Goal: Task Accomplishment & Management: Manage account settings

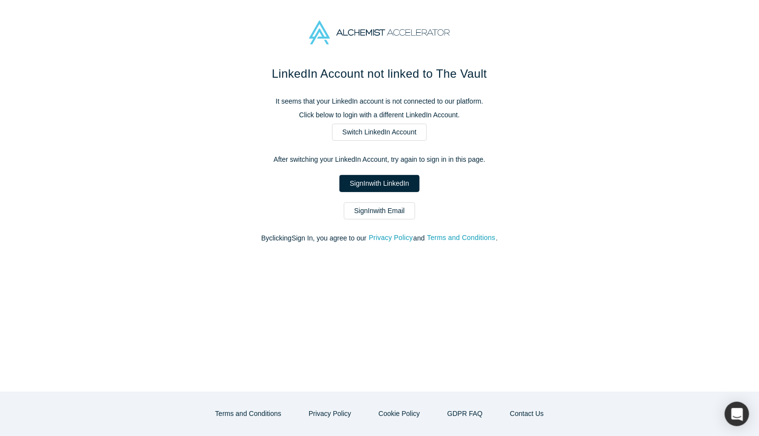
click at [370, 180] on link "Sign In with LinkedIn" at bounding box center [380, 183] width 80 height 17
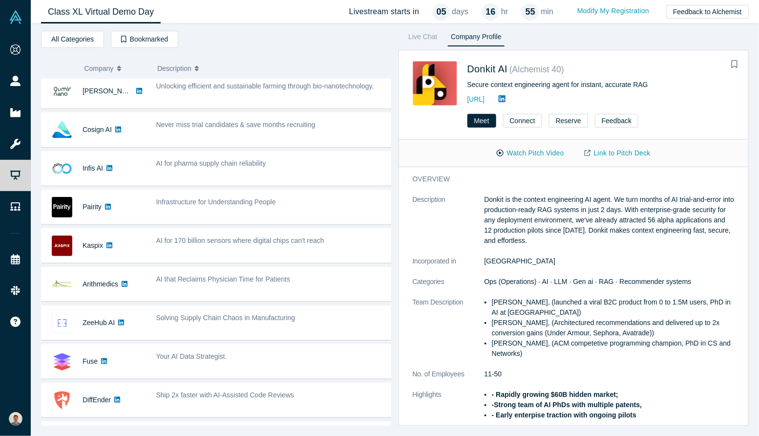
scroll to position [143, 0]
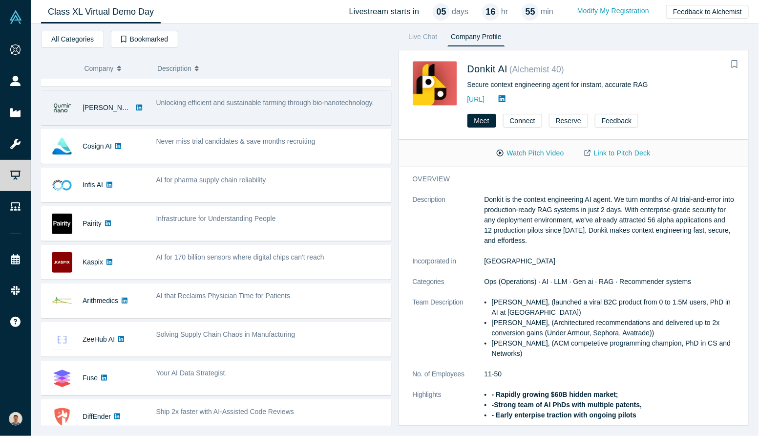
click at [245, 114] on div "Unlocking efficient and sustainable farming through bio-nanotechnology." at bounding box center [271, 107] width 240 height 31
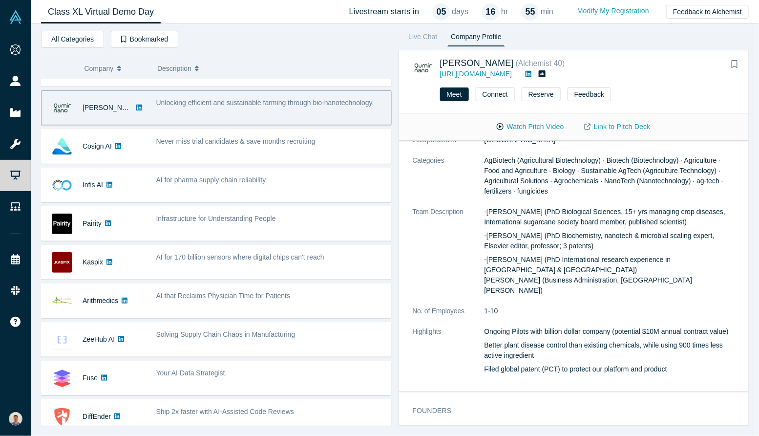
scroll to position [173, 0]
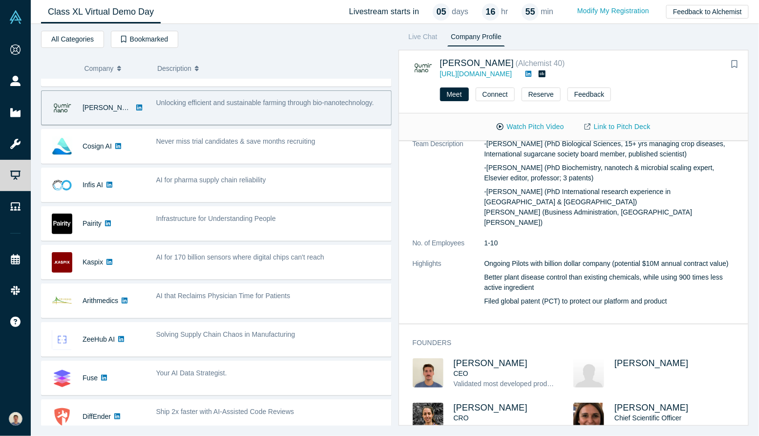
click at [600, 258] on p "Ongoing Pilots with billion dollar company (potential $10M annual contract valu…" at bounding box center [610, 263] width 251 height 10
click at [591, 272] on p "Better plant disease control than existing chemicals, while using 900 times les…" at bounding box center [610, 282] width 251 height 21
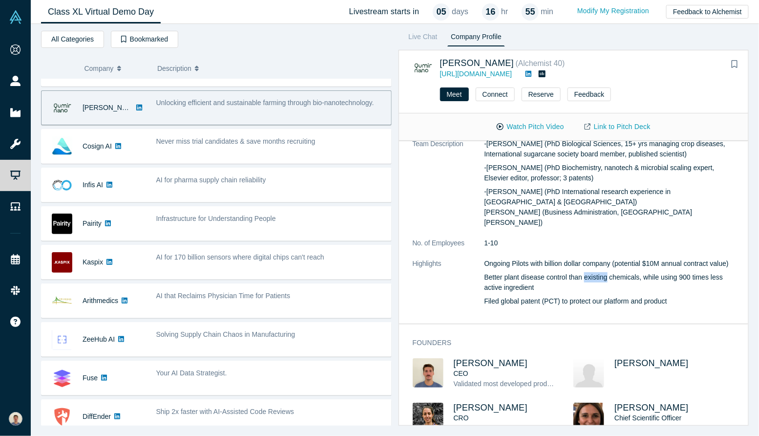
click at [591, 272] on p "Better plant disease control than existing chemicals, while using 900 times les…" at bounding box center [610, 282] width 251 height 21
click at [581, 296] on p "Filed global patent (PCT) to protect our platform and product" at bounding box center [610, 301] width 251 height 10
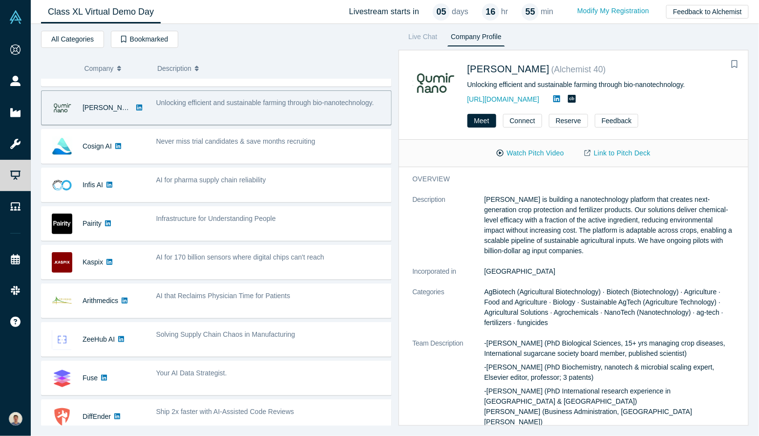
click at [550, 80] on div "Unlocking efficient and sustainable farming through bio-nanotechnology." at bounding box center [602, 85] width 268 height 10
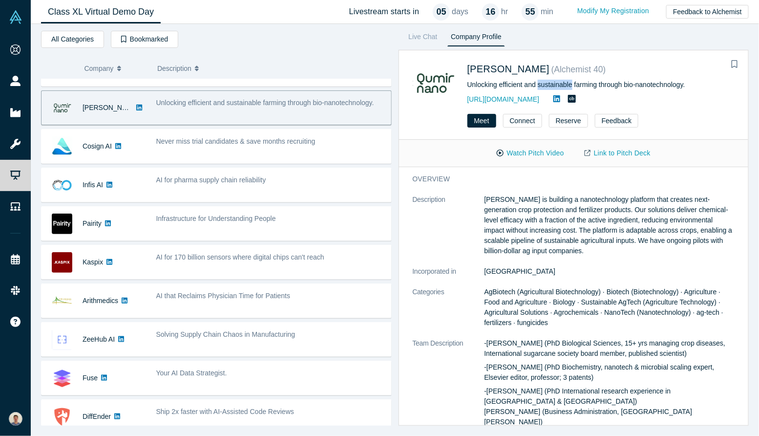
click at [550, 80] on div "Unlocking efficient and sustainable farming through bio-nanotechnology." at bounding box center [602, 85] width 268 height 10
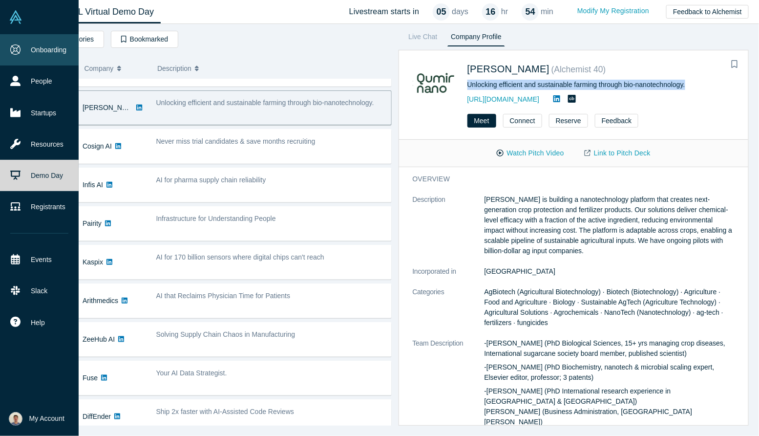
click at [17, 42] on link "Onboarding" at bounding box center [39, 49] width 79 height 31
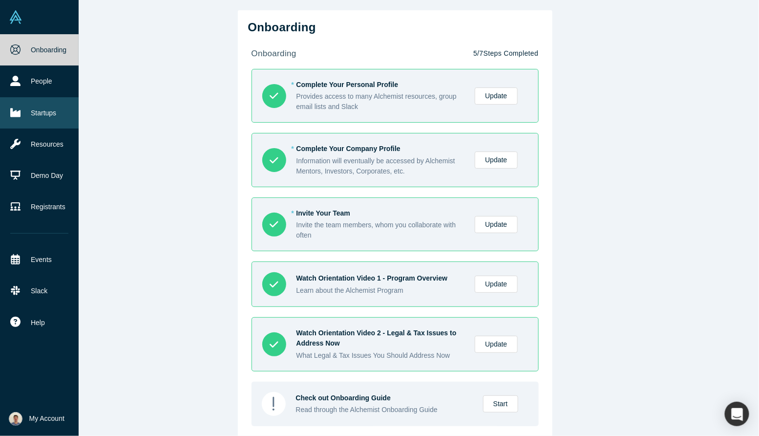
click at [28, 106] on link "Startups" at bounding box center [39, 112] width 79 height 31
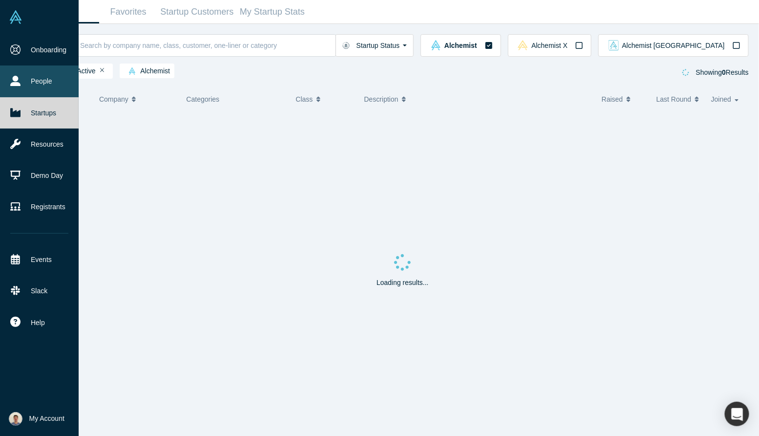
click at [37, 83] on link "People" at bounding box center [39, 80] width 79 height 31
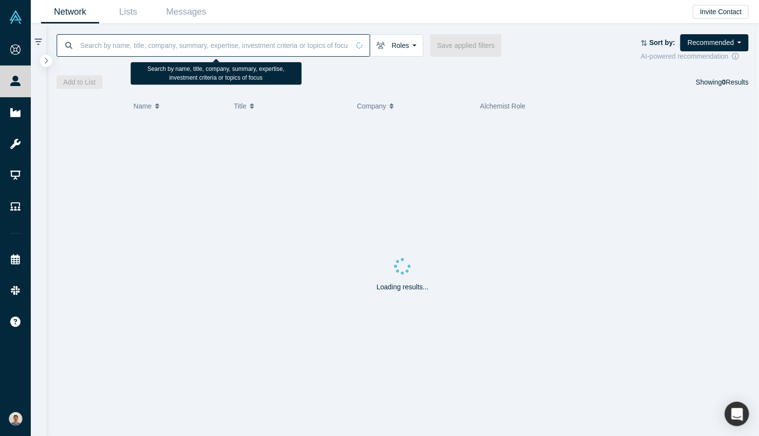
click at [181, 46] on input at bounding box center [214, 45] width 270 height 23
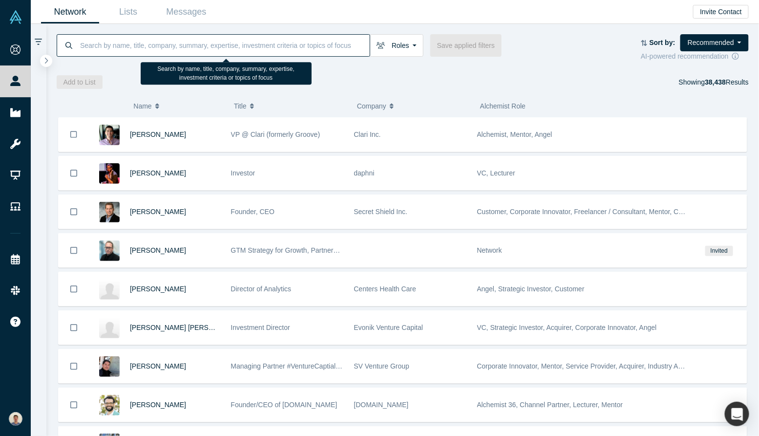
paste input "Alexis Olans Haass"
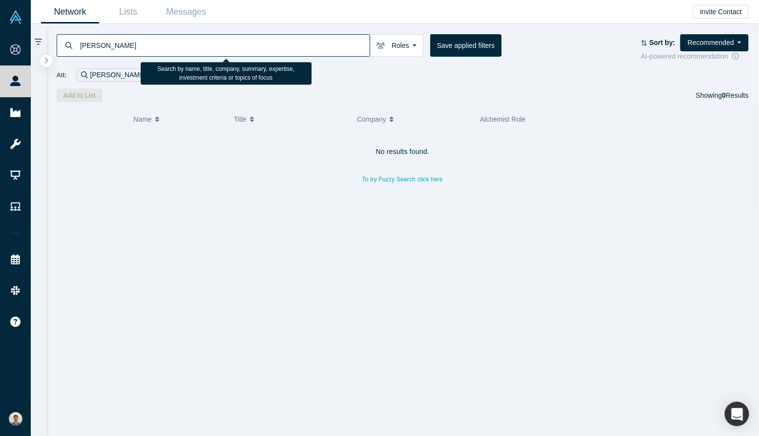
drag, startPoint x: 104, startPoint y: 44, endPoint x: 60, endPoint y: 42, distance: 43.6
click at [60, 42] on div "Alexis Olans Haass" at bounding box center [214, 45] width 314 height 22
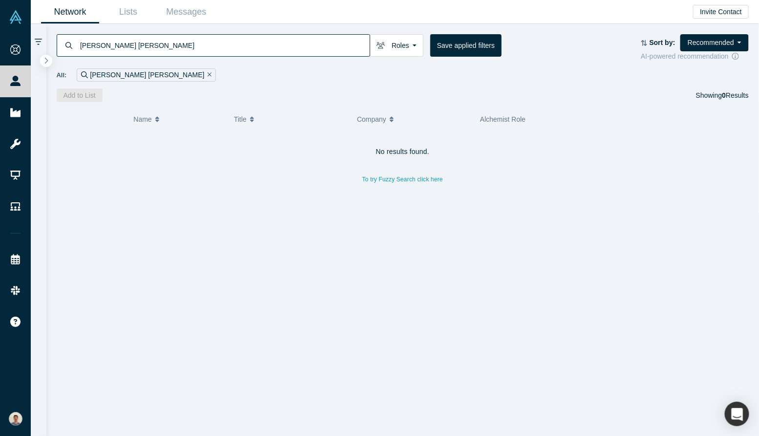
type input "Olans Haass"
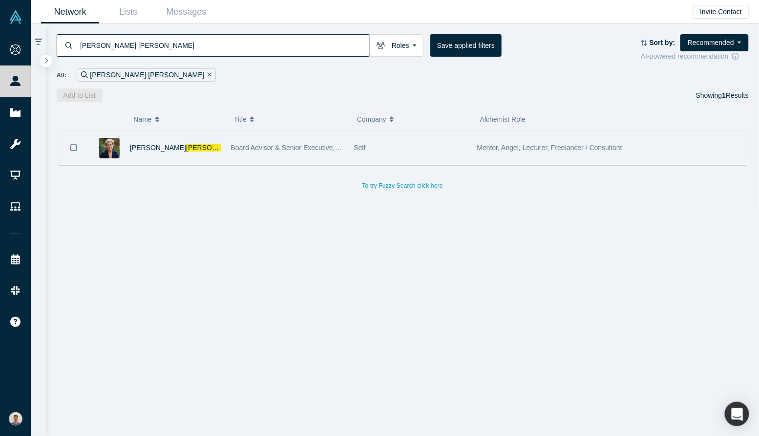
click at [177, 154] on div "Alexis Olans Haass" at bounding box center [175, 148] width 91 height 34
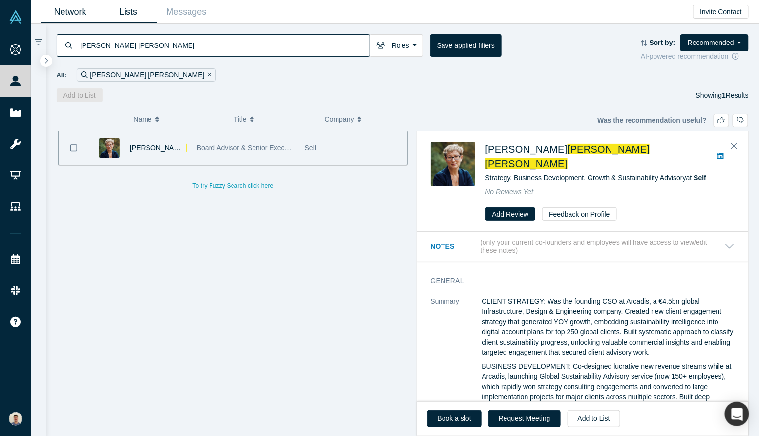
click at [129, 13] on link "Lists" at bounding box center [128, 11] width 58 height 23
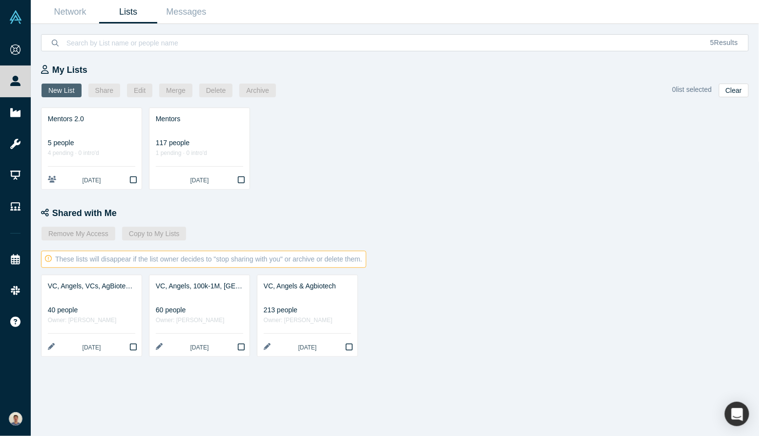
click at [69, 93] on button "New List" at bounding box center [62, 91] width 40 height 14
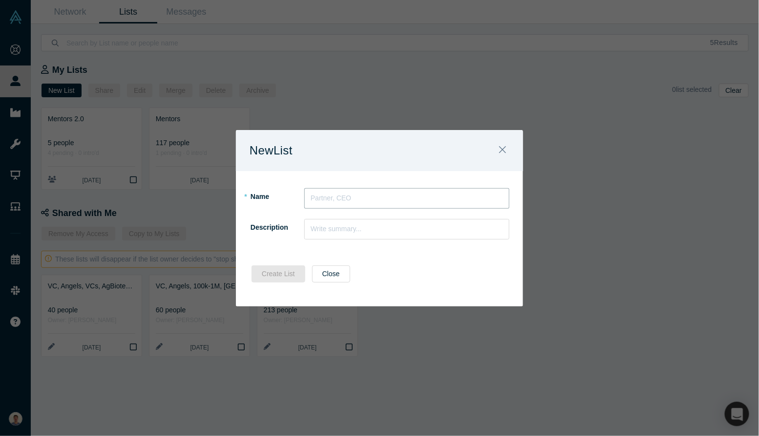
click at [334, 198] on input "text" at bounding box center [406, 198] width 205 height 21
type input "Angel investors demo day"
click at [328, 233] on input "text" at bounding box center [406, 229] width 205 height 21
click at [275, 277] on button "Create List" at bounding box center [279, 273] width 54 height 17
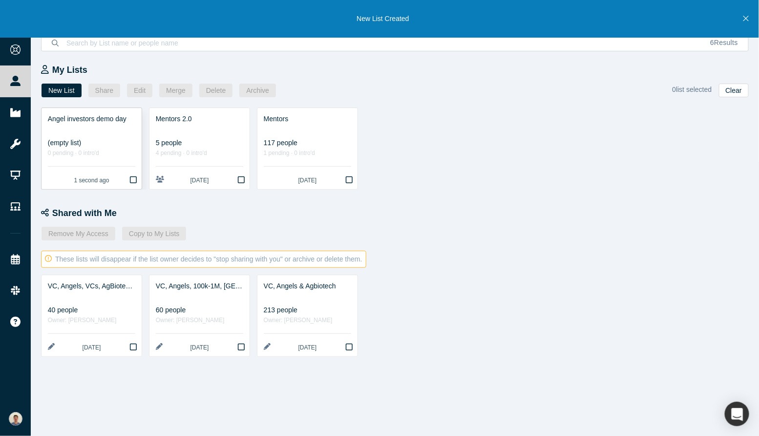
click at [65, 139] on div "(empty list)" at bounding box center [91, 143] width 87 height 10
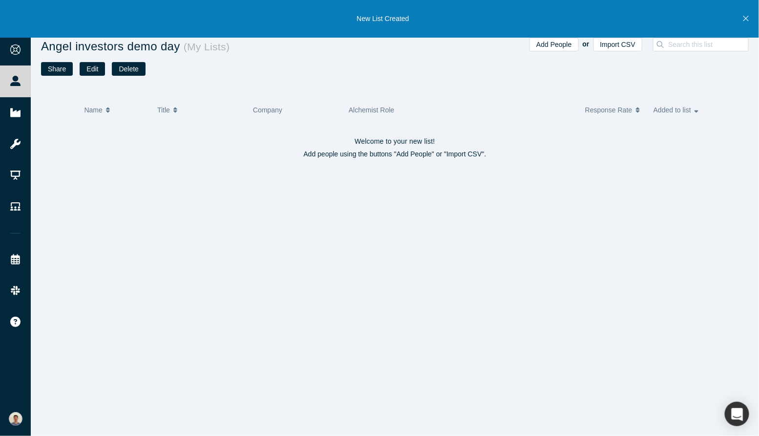
click at [198, 187] on div "Name Title Company Alchemist Role Response Rate Added to list Welcome to your n…" at bounding box center [395, 264] width 728 height 343
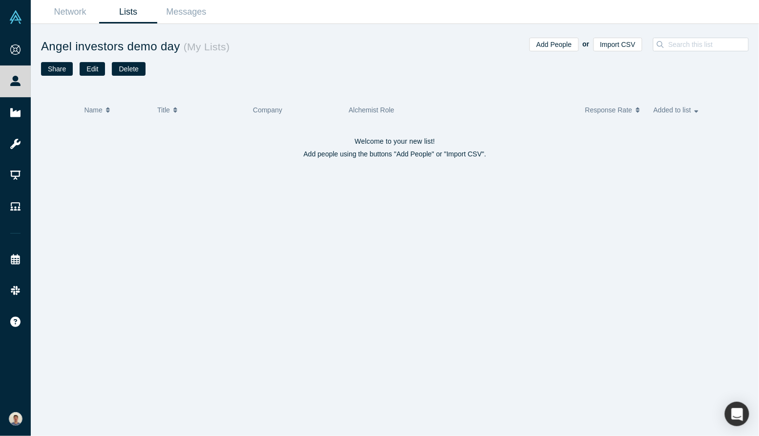
click at [183, 49] on small "( My Lists )" at bounding box center [205, 46] width 50 height 11
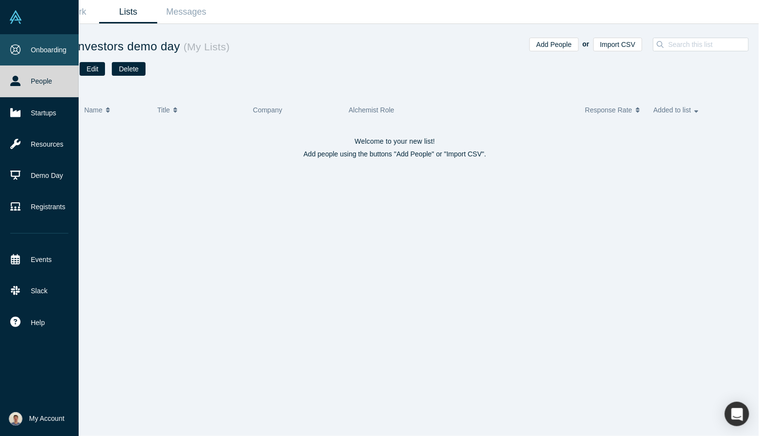
click at [3, 54] on link "Onboarding" at bounding box center [39, 49] width 79 height 31
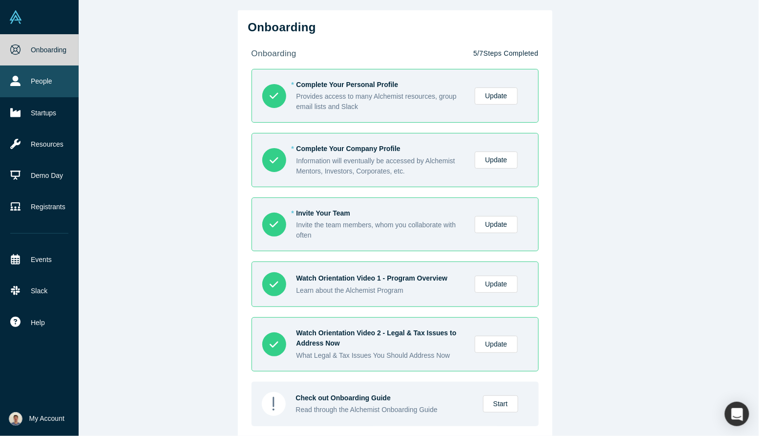
click at [23, 79] on link "People" at bounding box center [39, 80] width 79 height 31
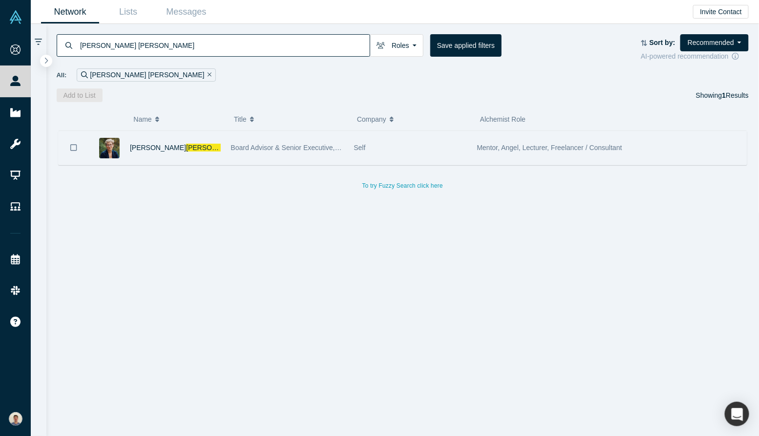
click at [73, 147] on icon "Bookmark" at bounding box center [73, 147] width 7 height 9
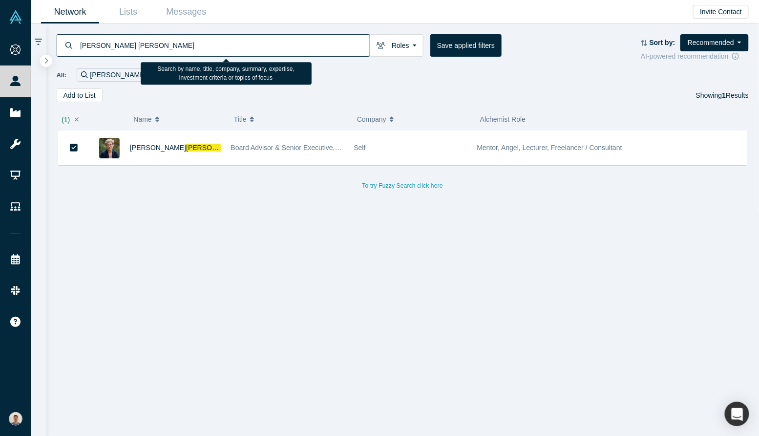
click at [221, 41] on input "Olans Haass" at bounding box center [224, 45] width 291 height 23
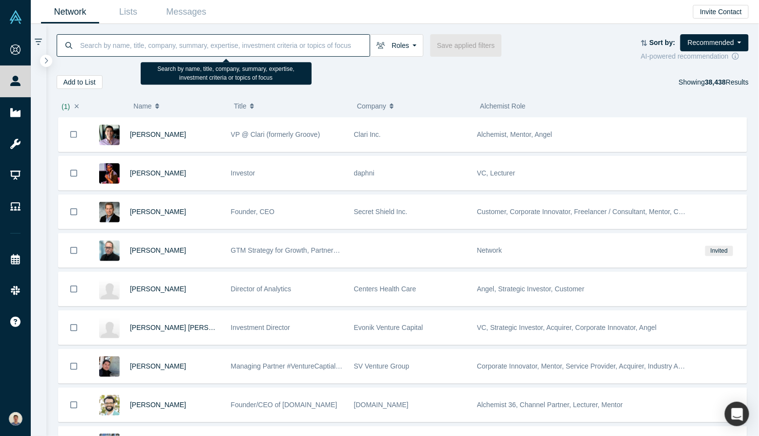
paste input "Alyson DeNardo"
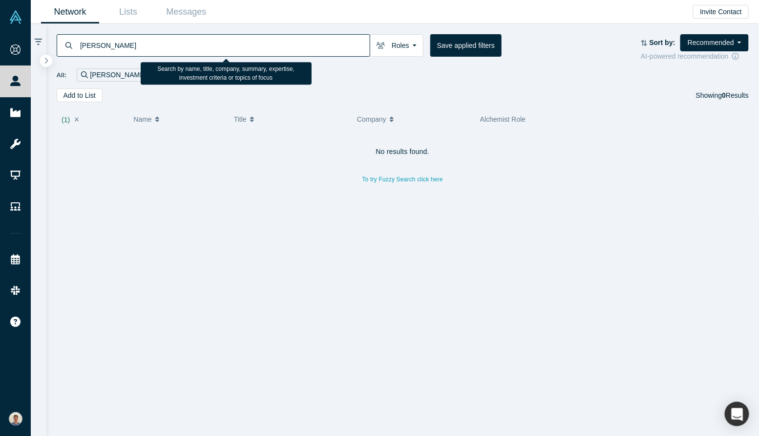
click at [105, 45] on input "Alyson DeNardo" at bounding box center [224, 45] width 291 height 23
click at [104, 45] on input "Alyson DeNardo" at bounding box center [224, 45] width 291 height 23
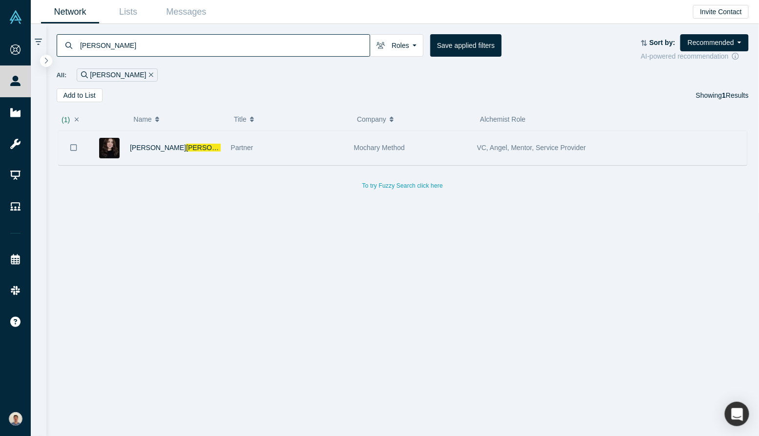
click at [75, 145] on icon "Bookmark" at bounding box center [73, 147] width 7 height 9
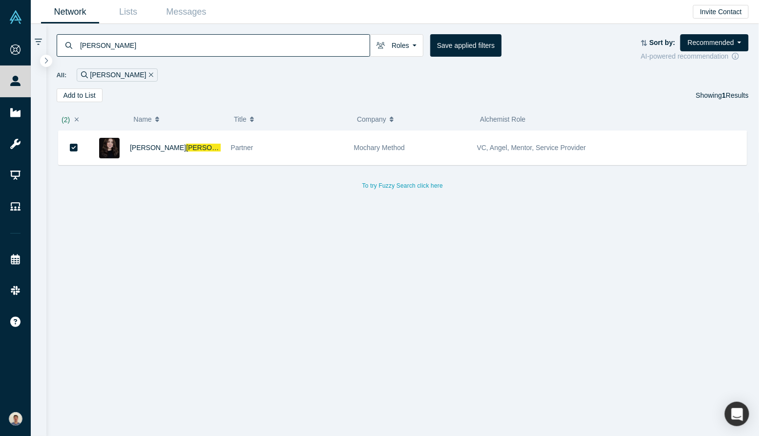
click at [126, 39] on input "DeNardo" at bounding box center [224, 45] width 291 height 23
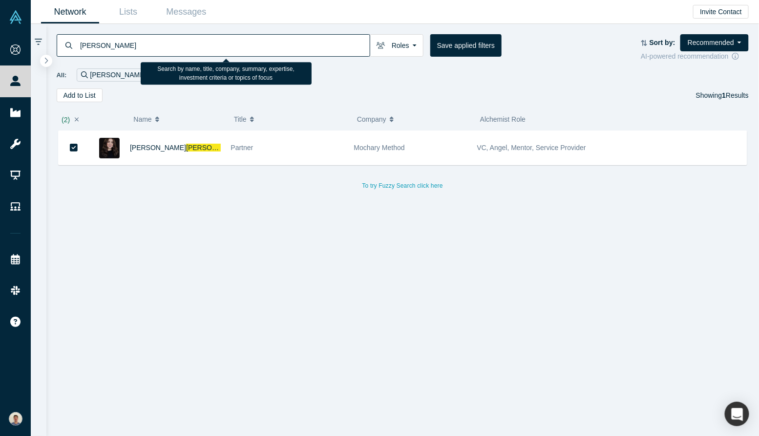
click at [126, 39] on input "DeNardo" at bounding box center [224, 45] width 291 height 23
paste input "Mehta"
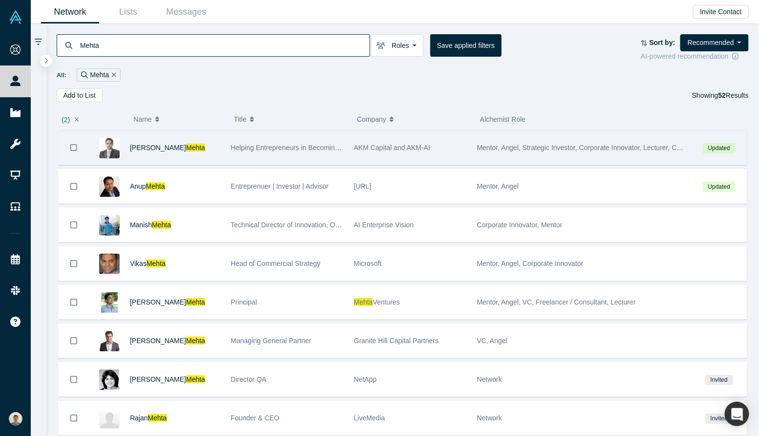
click at [75, 145] on icon "Bookmark" at bounding box center [73, 147] width 7 height 9
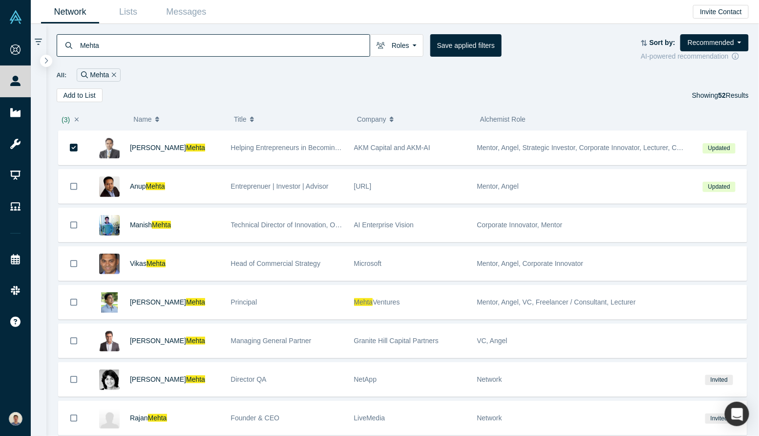
click at [160, 45] on input "Mehta" at bounding box center [224, 45] width 291 height 23
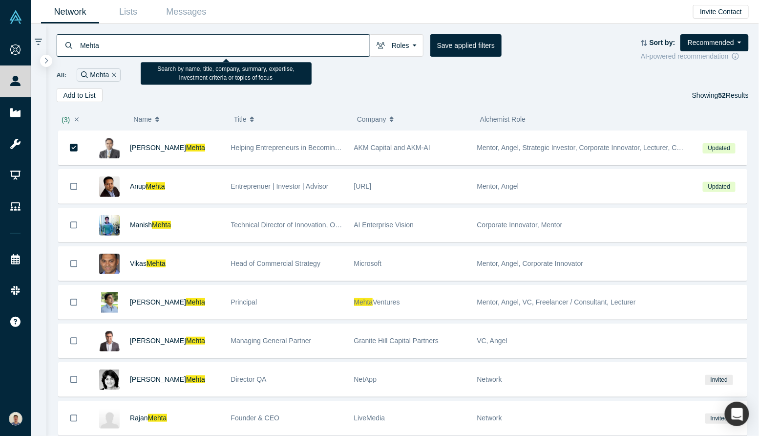
click at [160, 45] on input "Mehta" at bounding box center [224, 45] width 291 height 23
paste input "Anastasiya Giarlet"
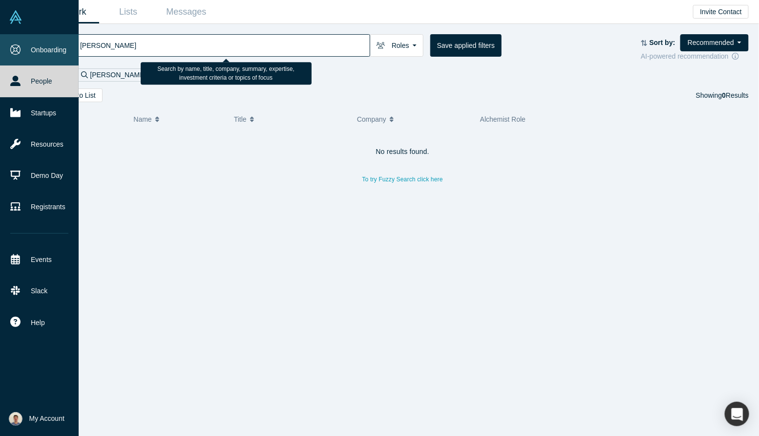
drag, startPoint x: 118, startPoint y: 42, endPoint x: 1, endPoint y: 54, distance: 117.4
click at [1, 54] on div "Onboarding People Startups Resources Demo Day Registrants Events Slack Help Con…" at bounding box center [379, 218] width 759 height 436
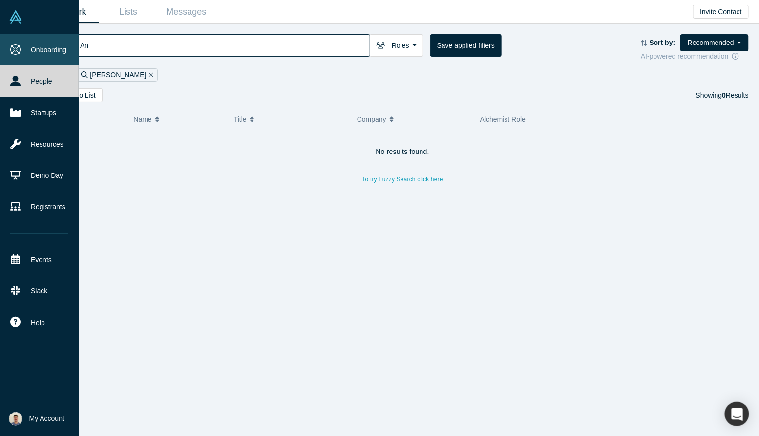
type input "A"
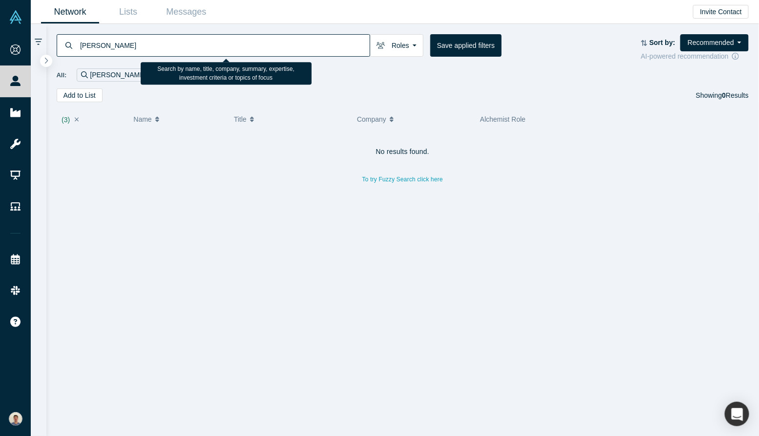
click at [117, 46] on input "Anastasiya Giarletta" at bounding box center [224, 45] width 291 height 23
type input "Giarletta"
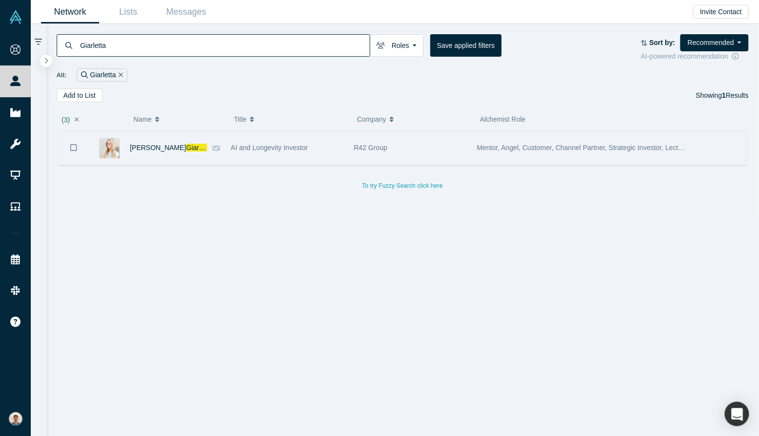
click at [72, 146] on icon "Bookmark" at bounding box center [73, 147] width 7 height 9
click at [71, 147] on icon "Bookmark" at bounding box center [74, 147] width 8 height 9
click at [79, 148] on button "Bookmark" at bounding box center [74, 147] width 30 height 34
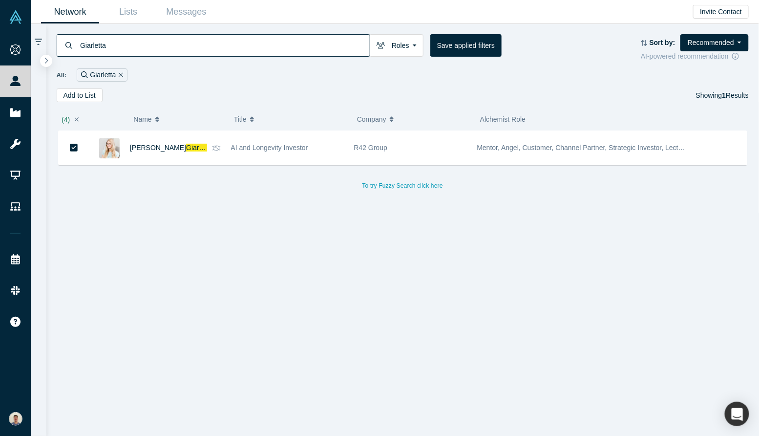
click at [172, 44] on input "Giarletta" at bounding box center [224, 45] width 291 height 23
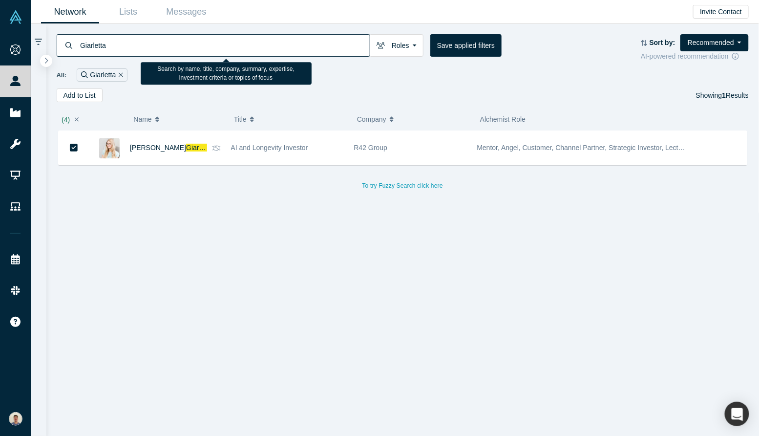
click at [172, 44] on input "Giarletta" at bounding box center [224, 45] width 291 height 23
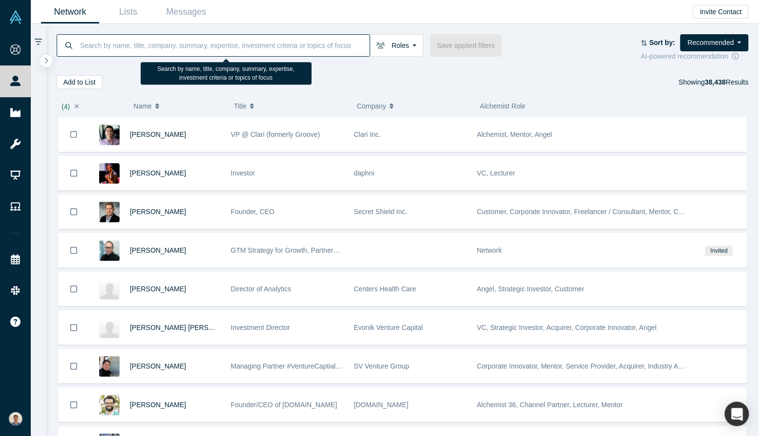
paste input "Andy Garman"
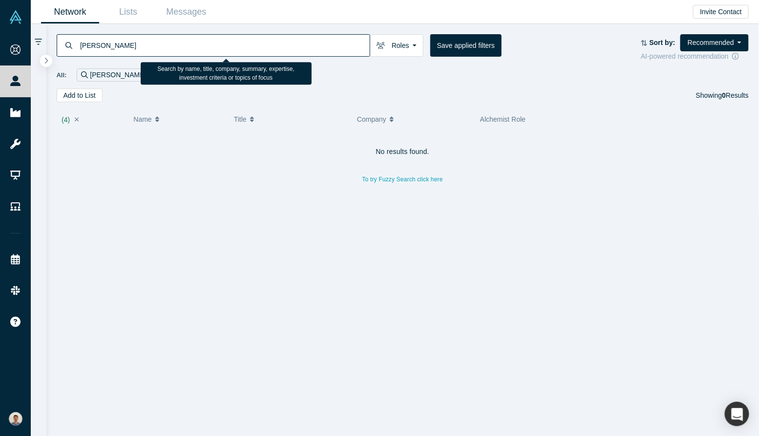
drag, startPoint x: 104, startPoint y: 46, endPoint x: 34, endPoint y: 42, distance: 70.0
click at [34, 42] on div "Andy Garman Roles Founders Faculty Mentors Alumni Mentor Angels VCs Corporate I…" at bounding box center [395, 230] width 728 height 412
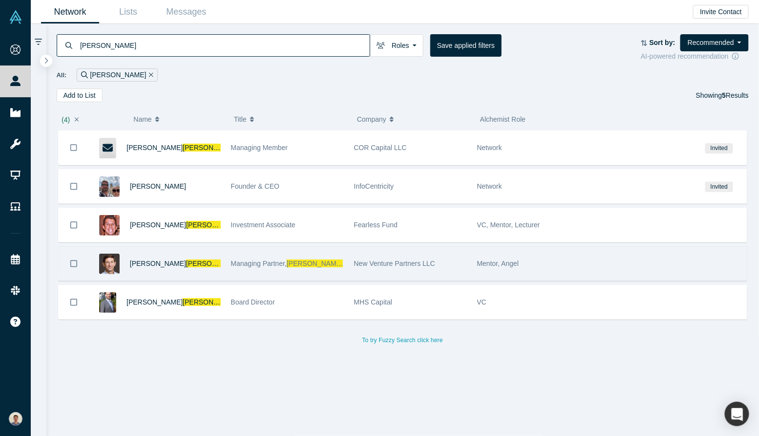
type input "Garman"
click at [74, 259] on icon "Bookmark" at bounding box center [73, 263] width 7 height 9
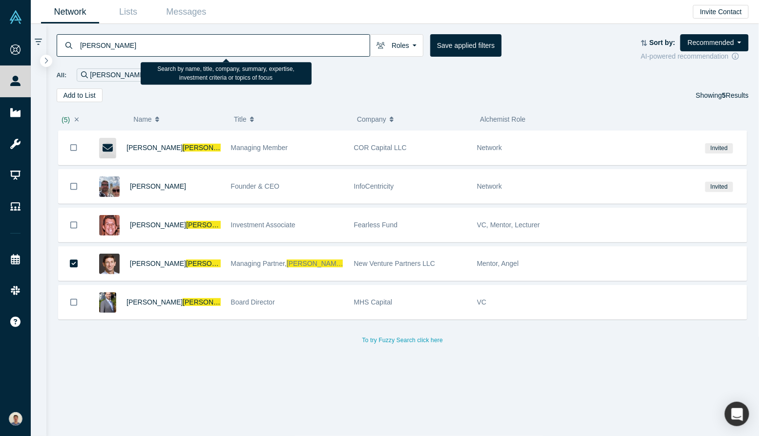
click at [149, 40] on input "Garman" at bounding box center [224, 45] width 291 height 23
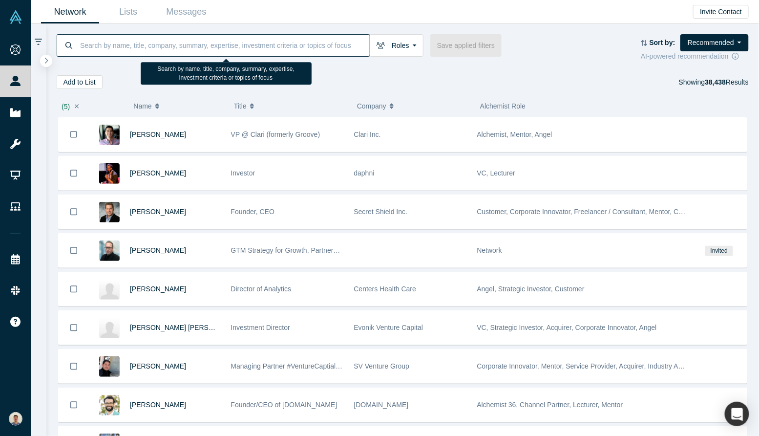
click at [188, 42] on input at bounding box center [224, 45] width 291 height 23
paste input "Bansal"
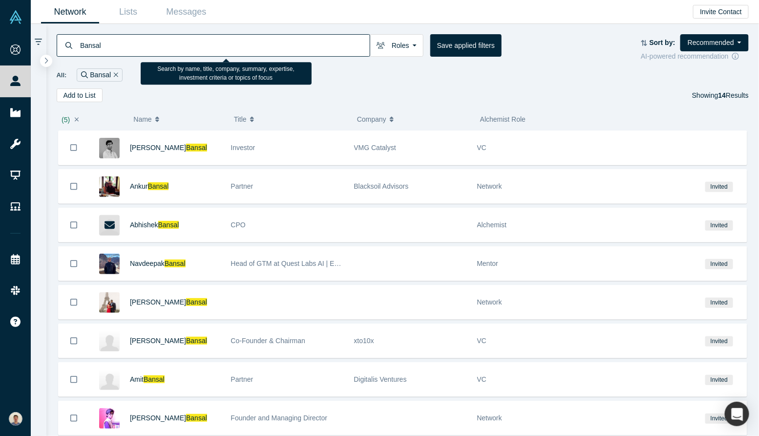
click at [80, 42] on input "Bansal" at bounding box center [224, 45] width 291 height 23
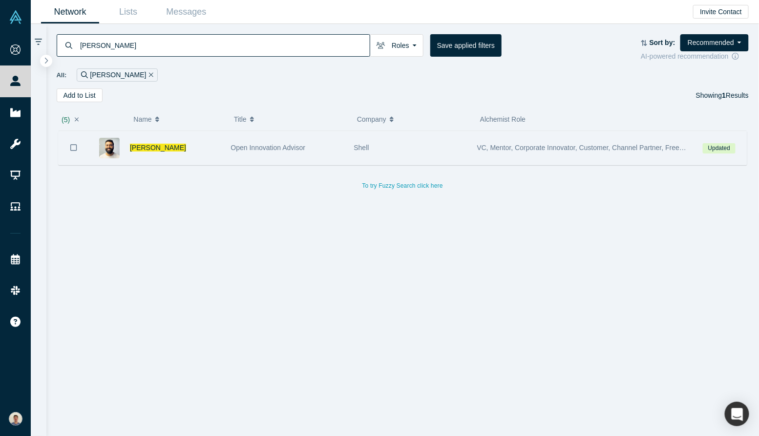
type input "ankit Bansal"
click at [72, 150] on icon "Bookmark" at bounding box center [73, 147] width 7 height 9
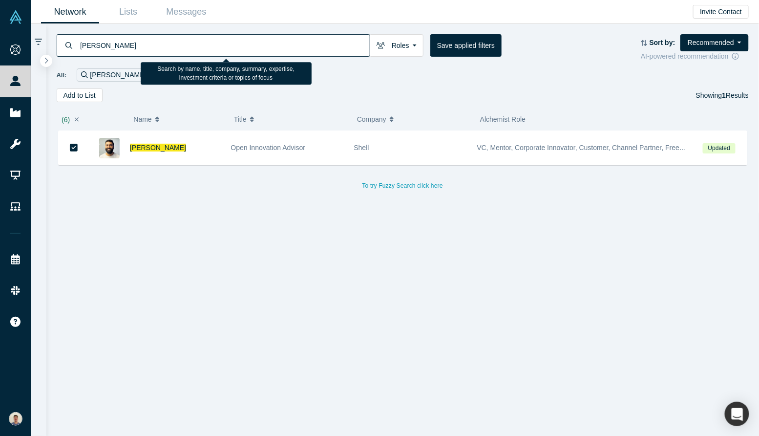
click at [174, 41] on input "ankit Bansal" at bounding box center [224, 45] width 291 height 23
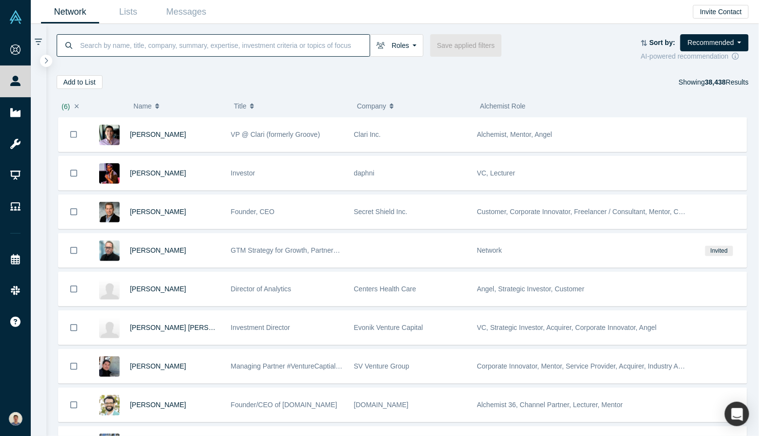
click at [115, 46] on input at bounding box center [224, 45] width 291 height 23
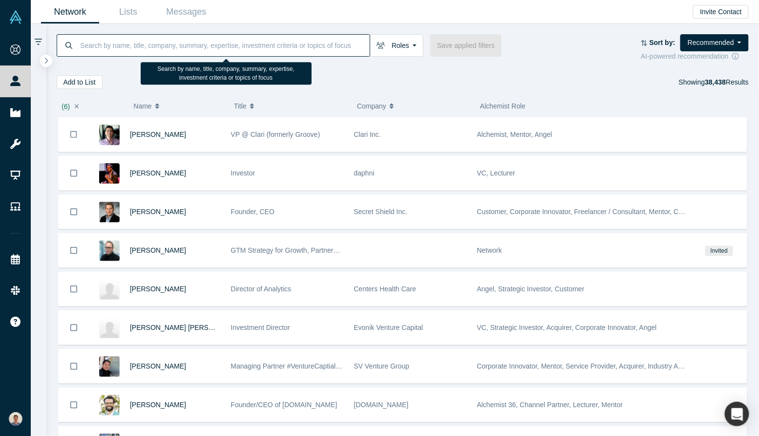
paste input "Anurupa Sharma"
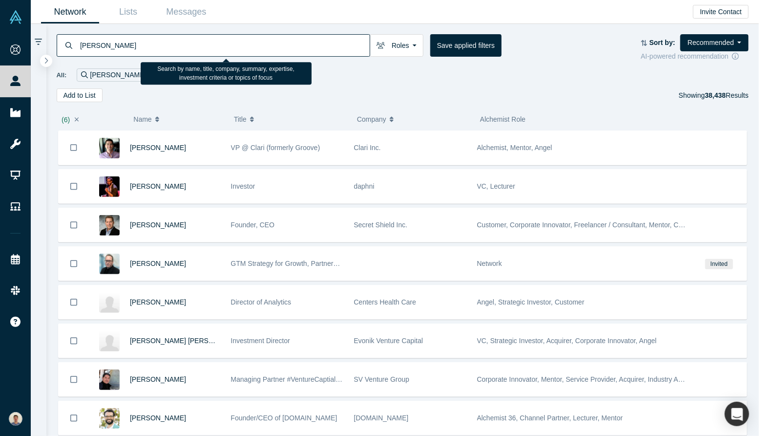
click at [110, 46] on input "Anurupa Sharma" at bounding box center [224, 45] width 291 height 23
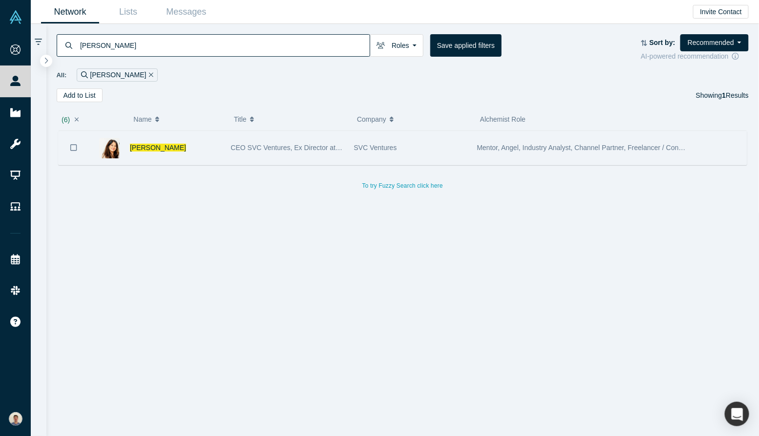
type input "Anurupa Sharma"
click at [75, 148] on icon "Bookmark" at bounding box center [73, 147] width 7 height 9
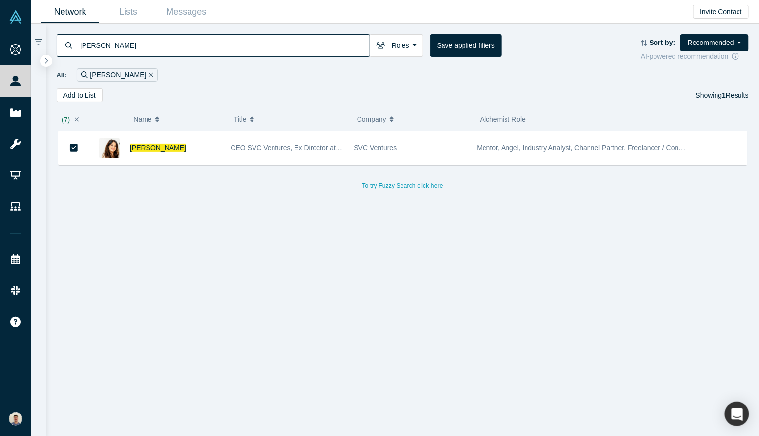
click at [342, 49] on input "Anurupa Sharma" at bounding box center [224, 45] width 291 height 23
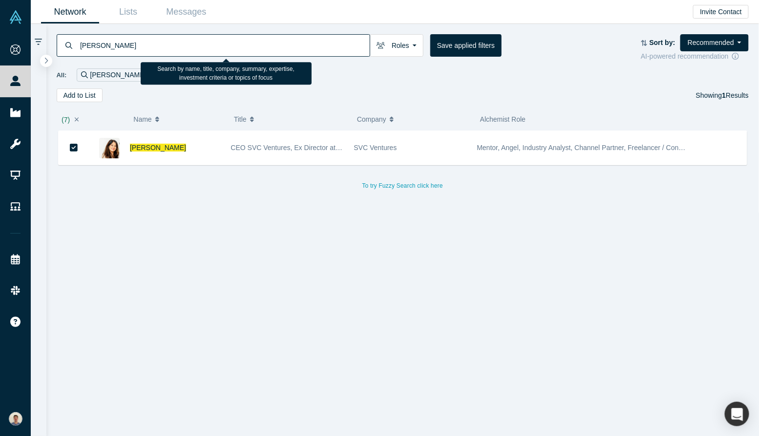
click at [342, 49] on input "Anurupa Sharma" at bounding box center [224, 45] width 291 height 23
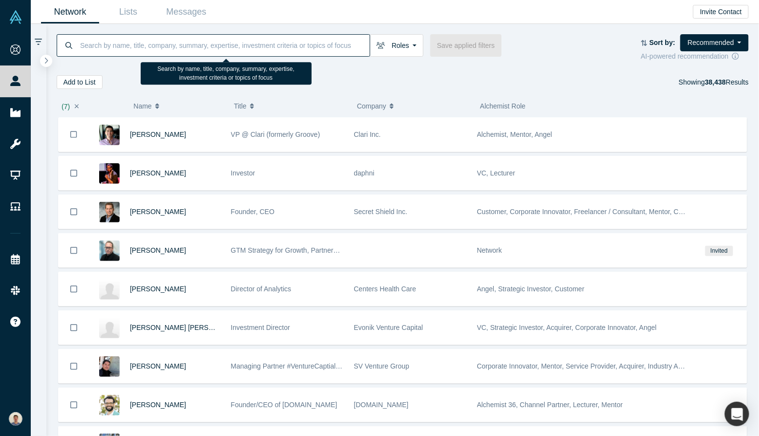
paste input "Arjun Rao"
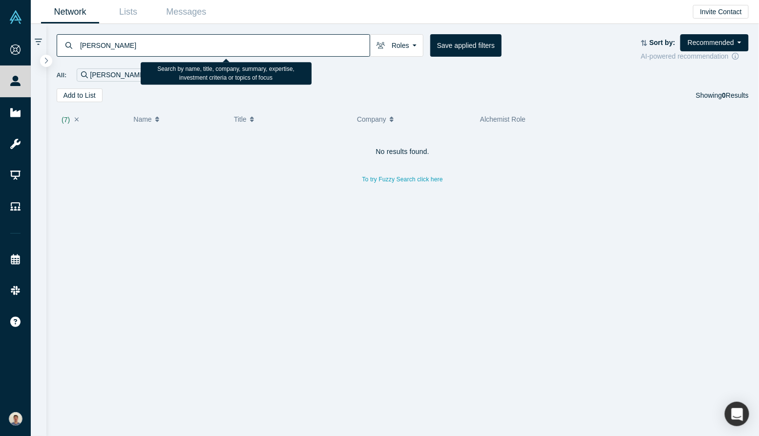
click at [103, 46] on input "Arjun Rao" at bounding box center [224, 45] width 291 height 23
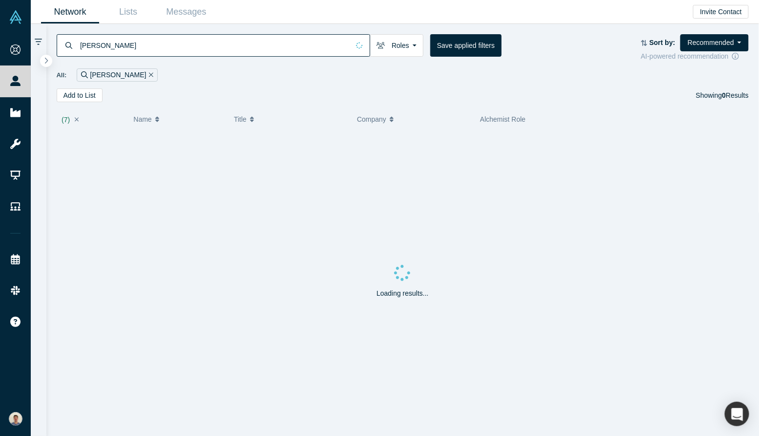
click at [81, 45] on input "Arjun Rao" at bounding box center [214, 45] width 270 height 23
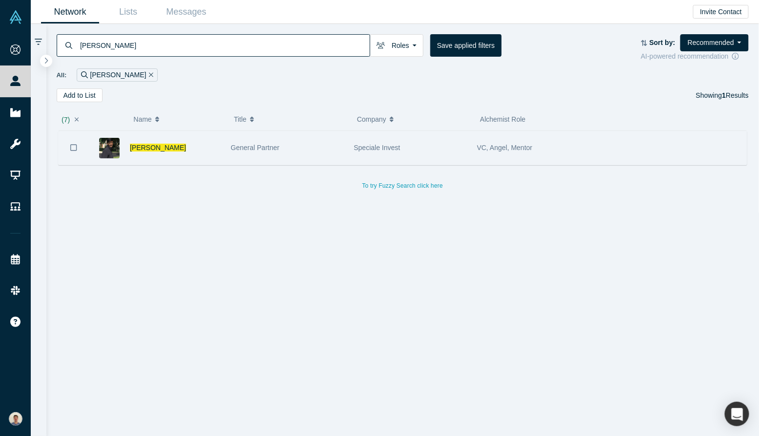
type input "Arjun Rao"
click at [74, 151] on icon "Bookmark" at bounding box center [73, 147] width 7 height 9
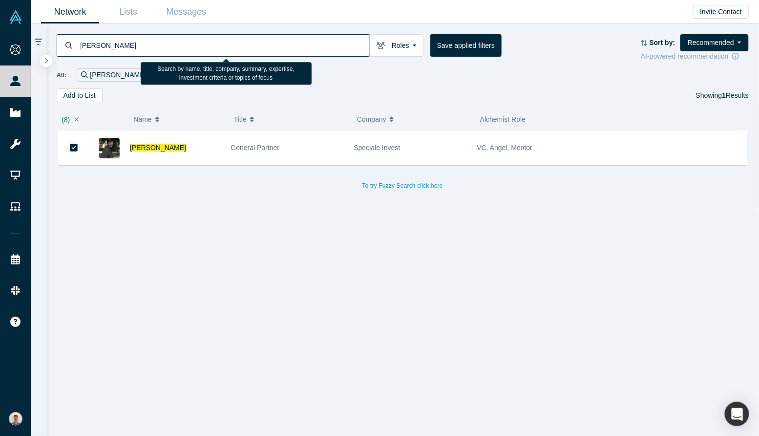
click at [335, 44] on input "Arjun Rao" at bounding box center [224, 45] width 291 height 23
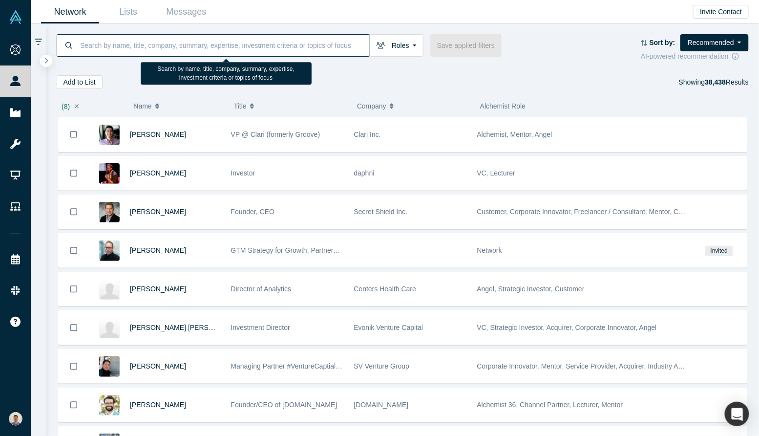
paste input "Artem Kvas"
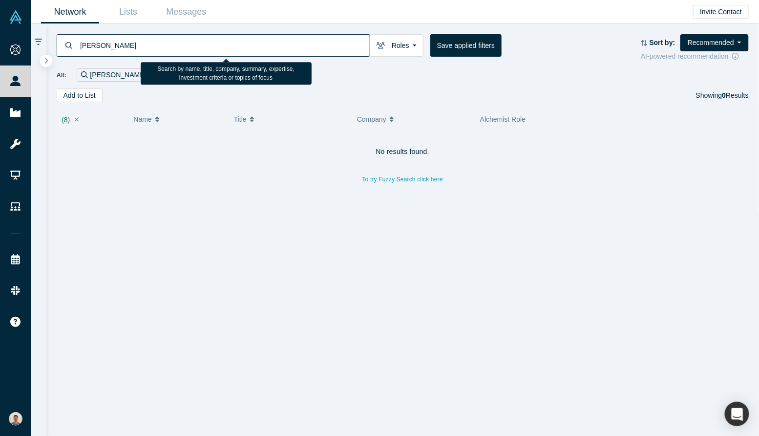
drag, startPoint x: 102, startPoint y: 44, endPoint x: 45, endPoint y: 41, distance: 56.8
click at [45, 41] on div "Artem Kvas Roles Founders Faculty Mentors Alumni Mentor Angels VCs Corporate In…" at bounding box center [395, 230] width 728 height 412
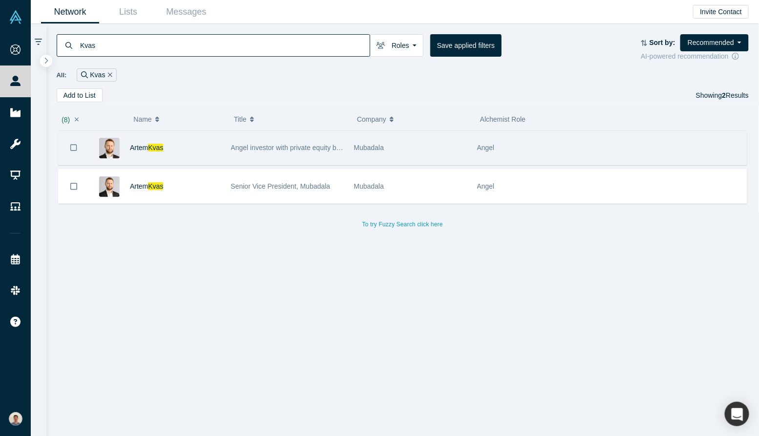
type input "Kvas"
click at [82, 148] on button "Bookmark" at bounding box center [74, 147] width 30 height 34
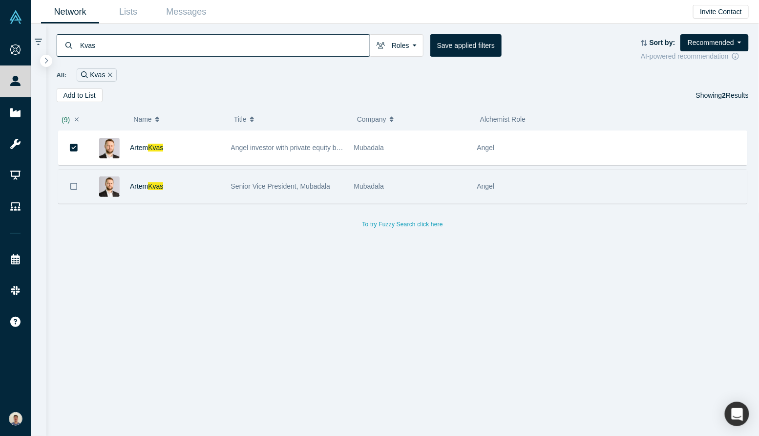
click at [77, 182] on icon "Bookmark" at bounding box center [73, 186] width 7 height 9
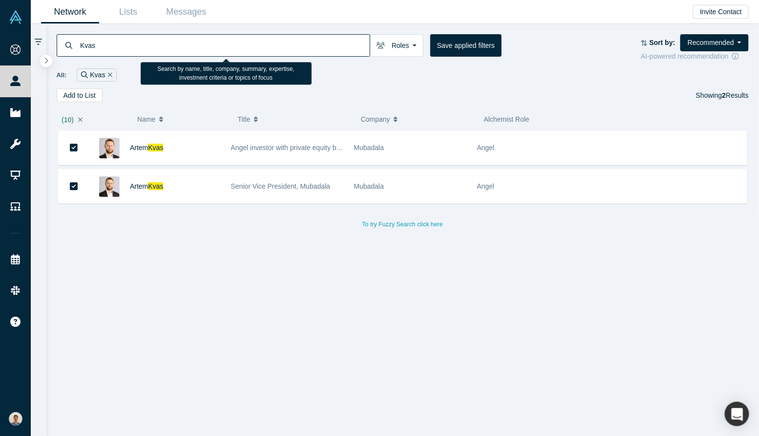
click at [364, 49] on input "Kvas" at bounding box center [224, 45] width 291 height 23
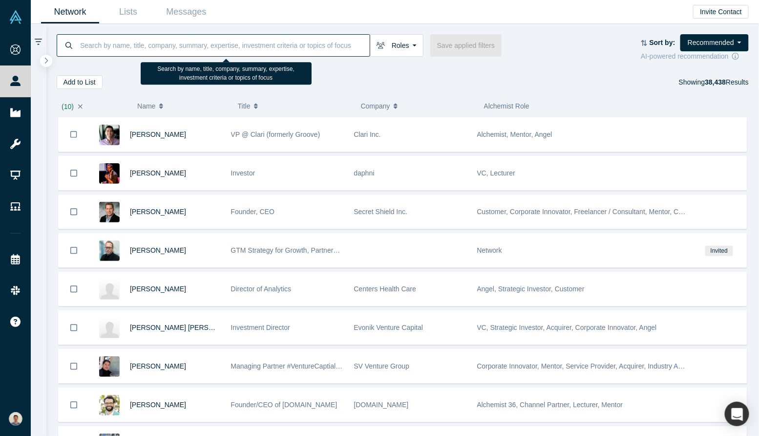
paste input "Arthur Gallanter"
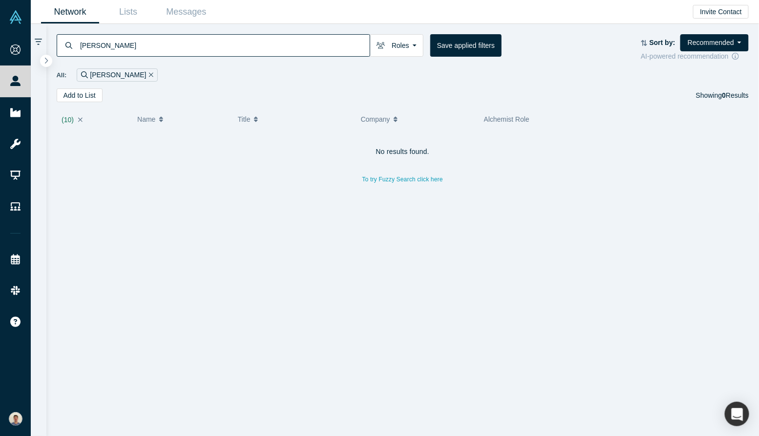
drag, startPoint x: 105, startPoint y: 45, endPoint x: 38, endPoint y: 34, distance: 67.9
click at [38, 35] on div "Arthur Gallanter Roles Founders Faculty Mentors Alumni Mentor Angels VCs Corpor…" at bounding box center [395, 230] width 728 height 412
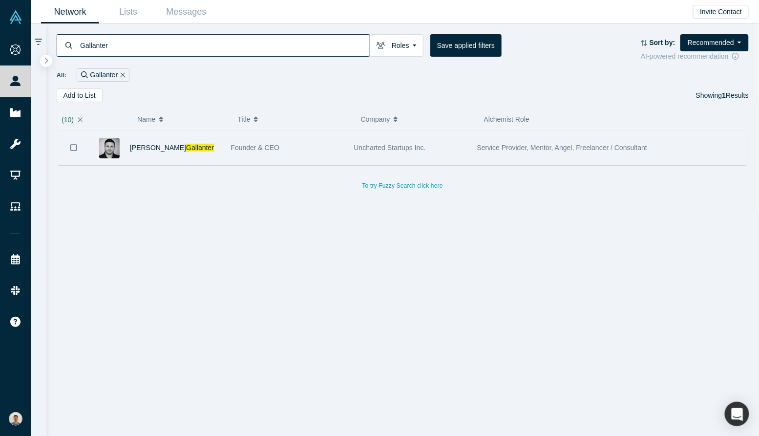
type input "Gallanter"
click at [77, 150] on icon "Bookmark" at bounding box center [73, 147] width 7 height 9
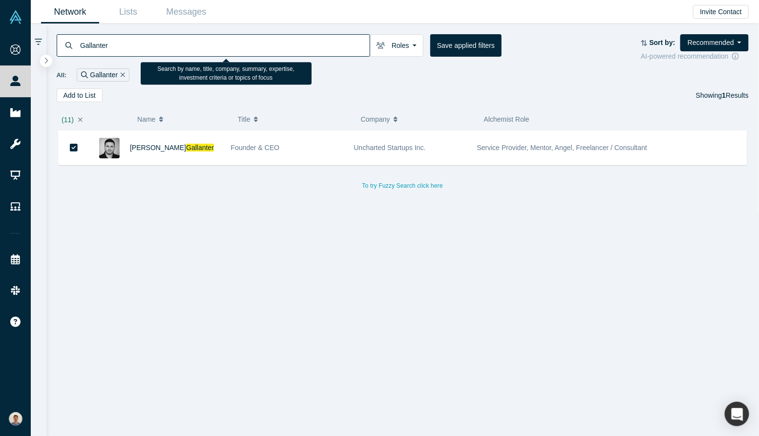
click at [330, 45] on input "Gallanter" at bounding box center [224, 45] width 291 height 23
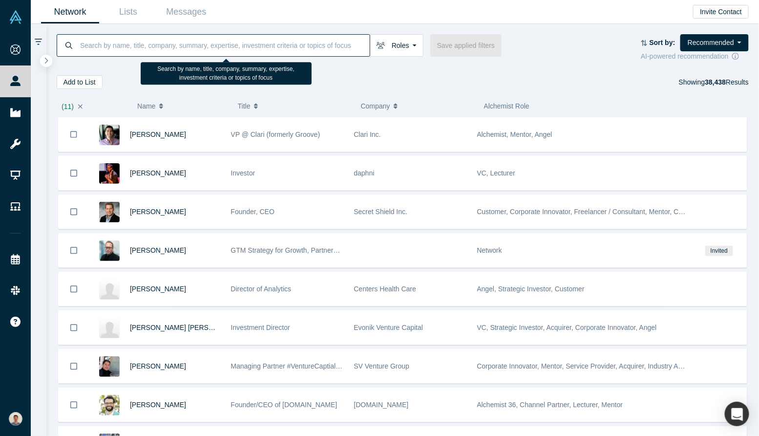
paste input "Ash Rust"
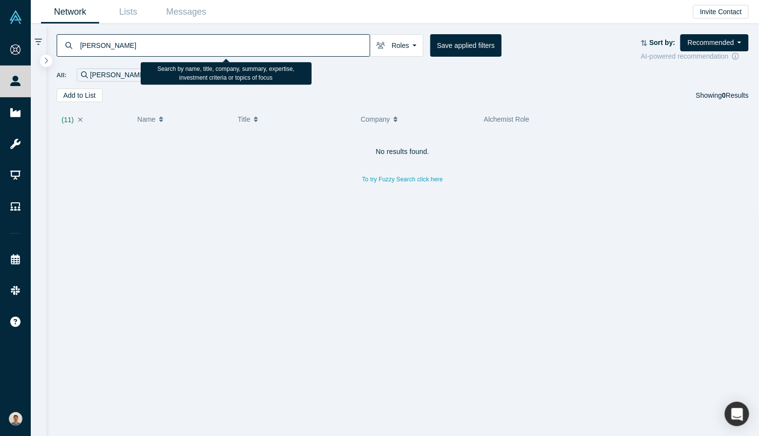
drag, startPoint x: 95, startPoint y: 44, endPoint x: 67, endPoint y: 44, distance: 27.4
click at [67, 44] on div "Ash Rust" at bounding box center [214, 45] width 314 height 22
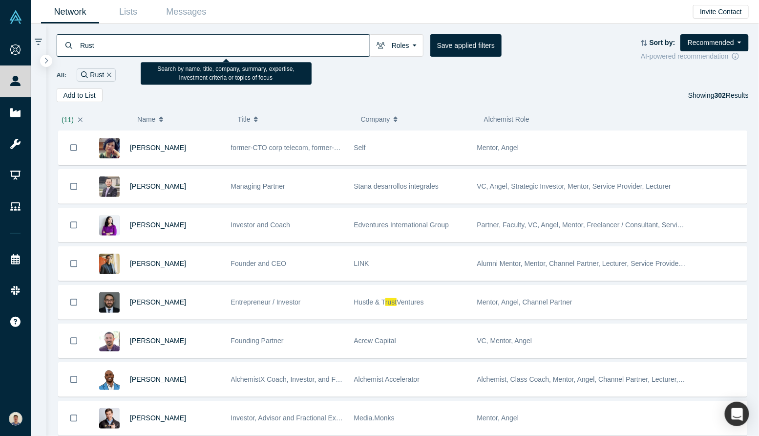
click at [80, 49] on input "Rust" at bounding box center [224, 45] width 291 height 23
click at [80, 46] on input "Rust" at bounding box center [224, 45] width 291 height 23
type input "ash Rust"
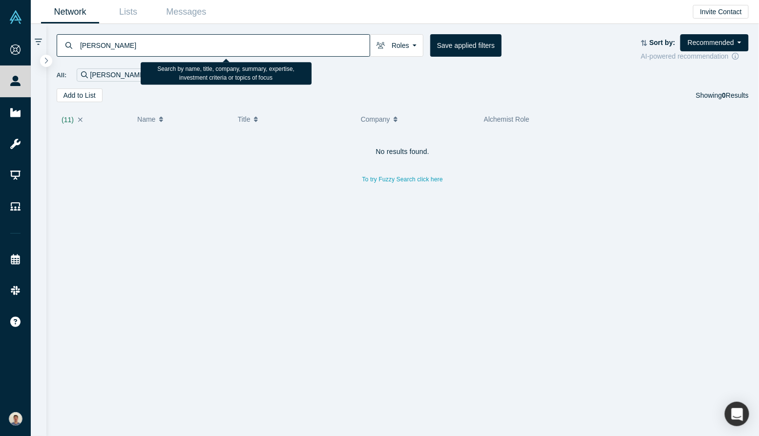
click at [112, 43] on input "ash Rust" at bounding box center [224, 45] width 291 height 23
drag, startPoint x: 114, startPoint y: 43, endPoint x: 62, endPoint y: 43, distance: 52.3
click at [62, 43] on div "ash Rust" at bounding box center [214, 45] width 314 height 22
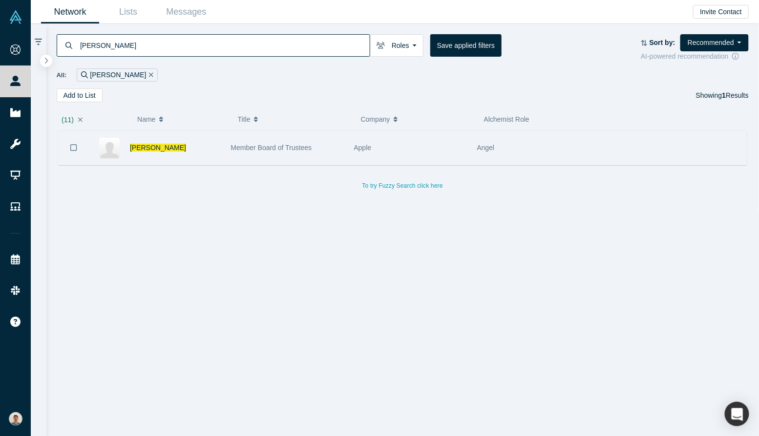
type input "avery wang"
click at [69, 144] on button "Bookmark" at bounding box center [74, 147] width 30 height 34
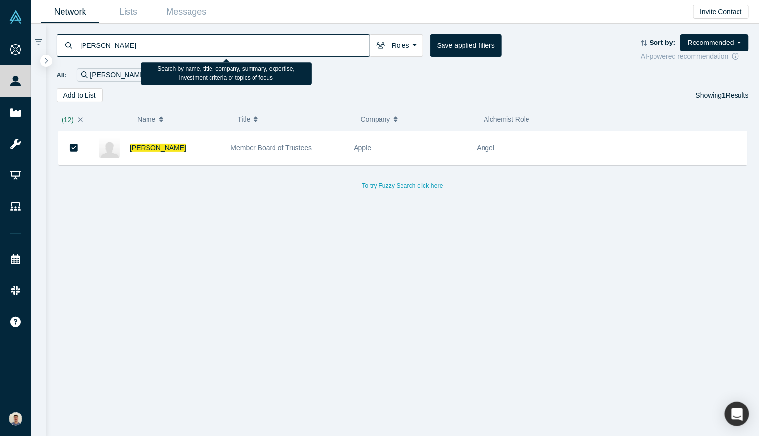
click at [288, 38] on input "avery wang" at bounding box center [224, 45] width 291 height 23
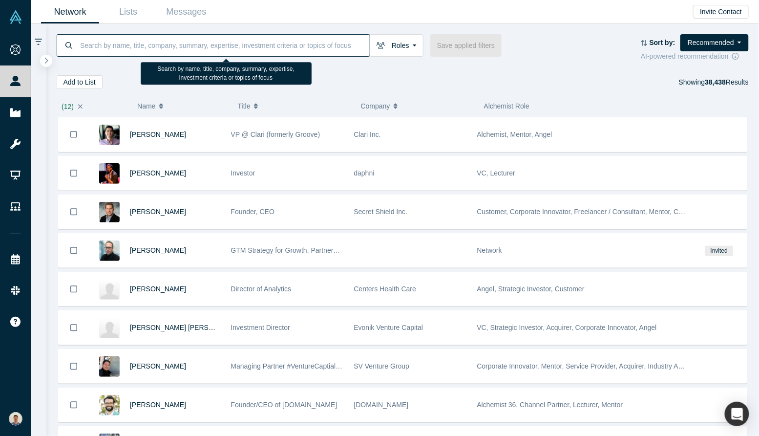
paste input "Rosenbaum"
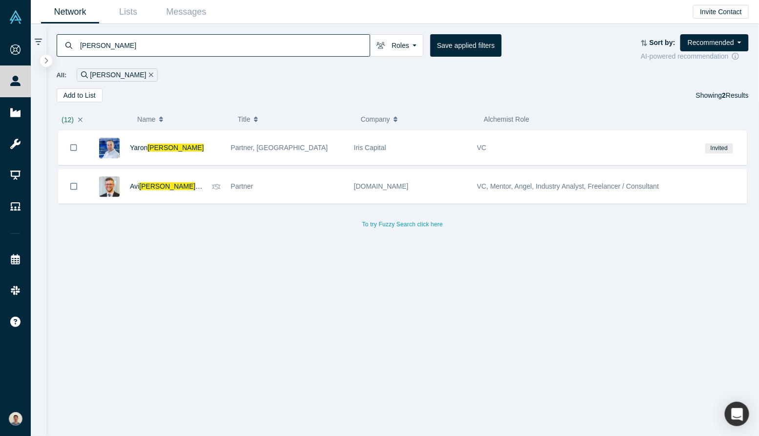
type input "Rosenbaum"
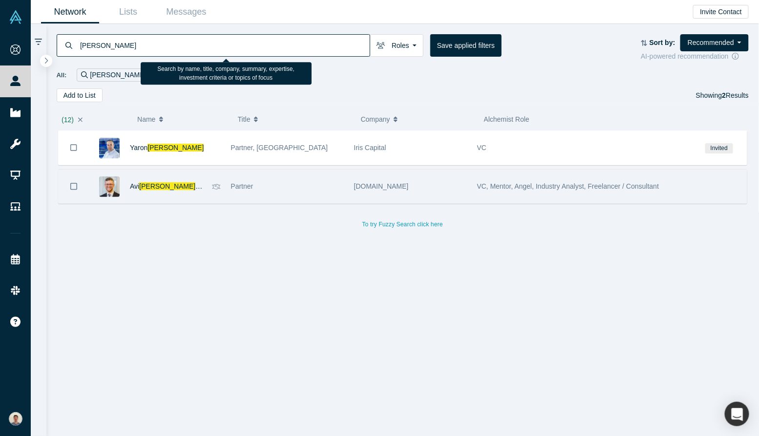
click at [72, 182] on icon "Bookmark" at bounding box center [73, 186] width 7 height 9
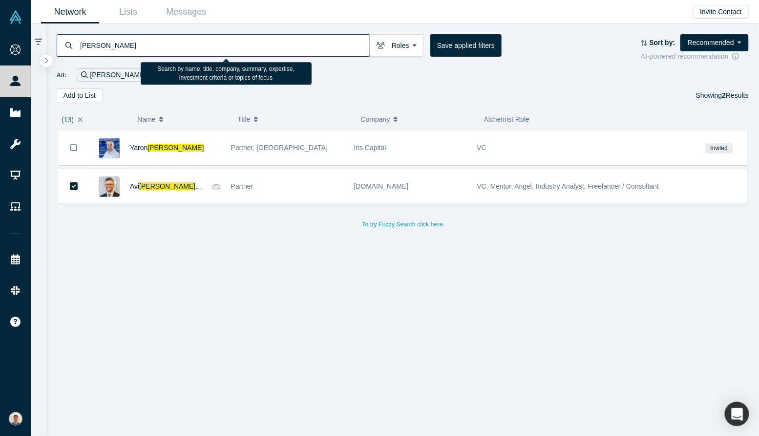
click at [345, 47] on input "Rosenbaum" at bounding box center [224, 45] width 291 height 23
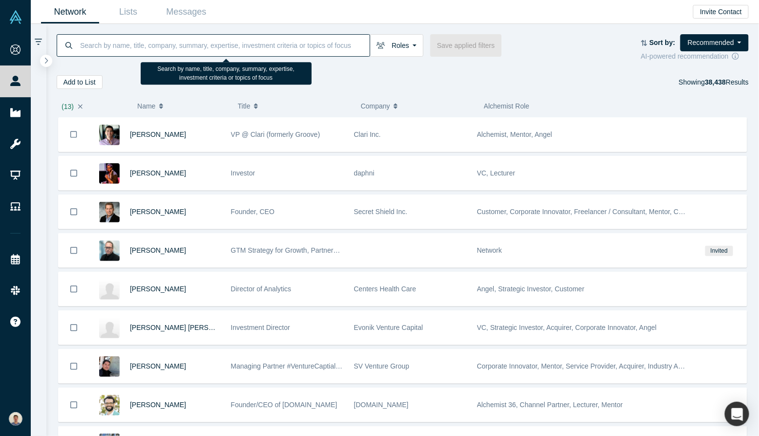
type input "v"
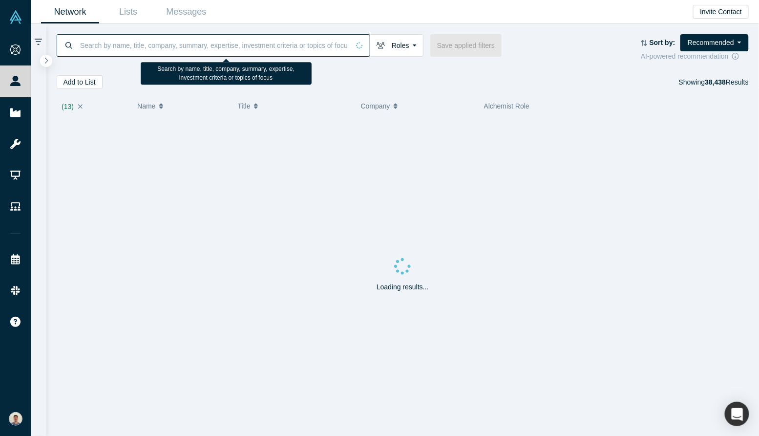
paste input "Avi Eyal"
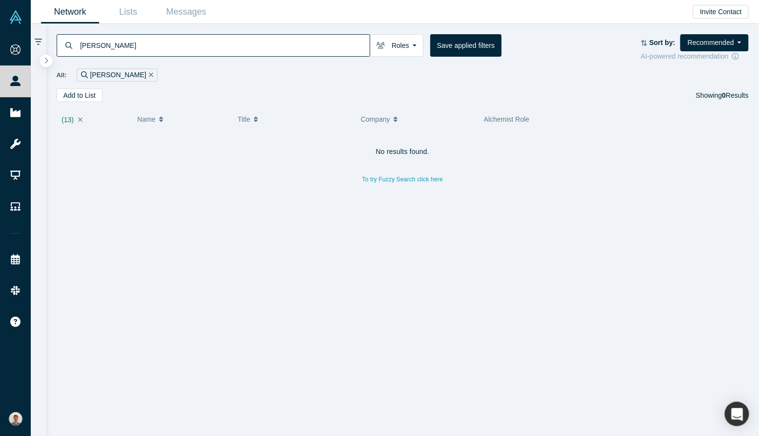
drag, startPoint x: 96, startPoint y: 43, endPoint x: 43, endPoint y: 42, distance: 52.3
click at [43, 42] on div "Avi Eyal Roles Founders Faculty Mentors Alumni Mentor Angels VCs Corporate Inno…" at bounding box center [395, 230] width 728 height 412
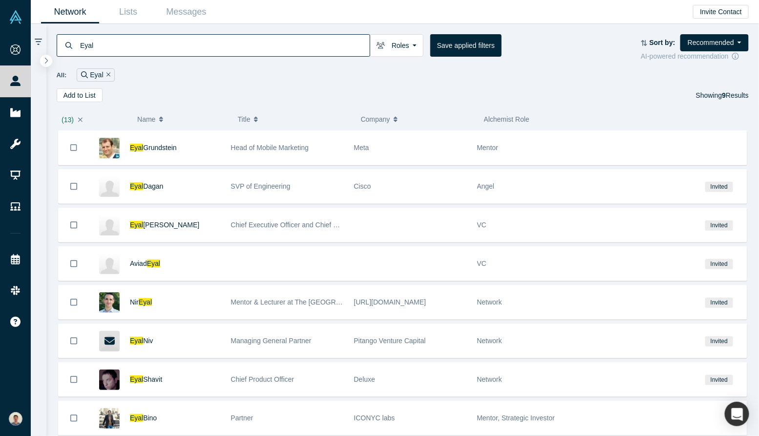
type input "Eyal"
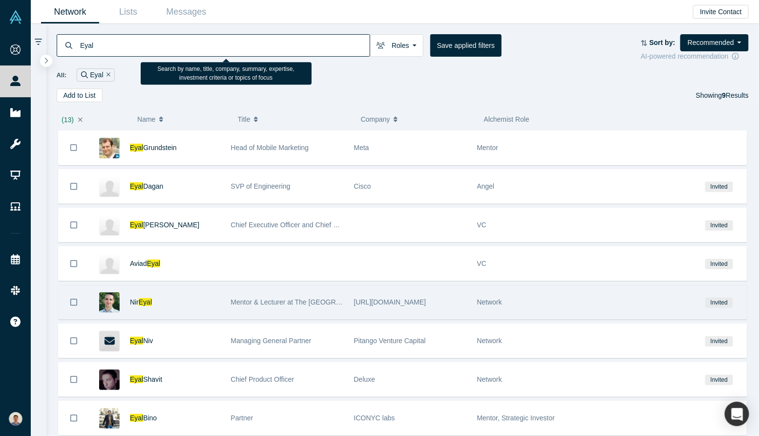
click at [209, 301] on div "Nir Eyal" at bounding box center [175, 302] width 91 height 34
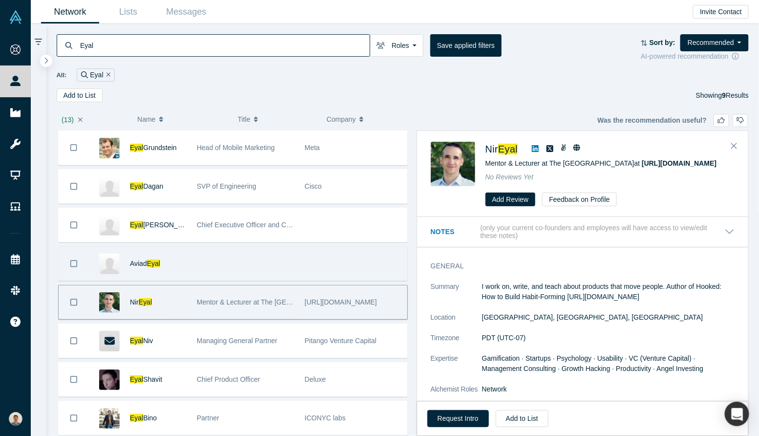
click at [74, 262] on icon "Bookmark" at bounding box center [73, 263] width 7 height 9
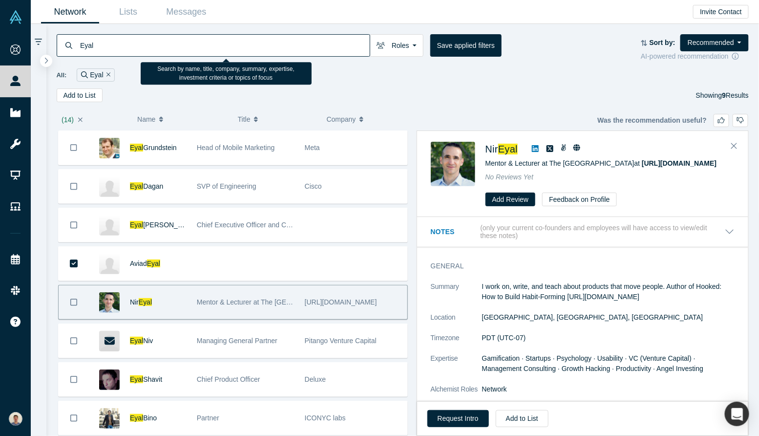
click at [344, 43] on input "Eyal" at bounding box center [224, 45] width 291 height 23
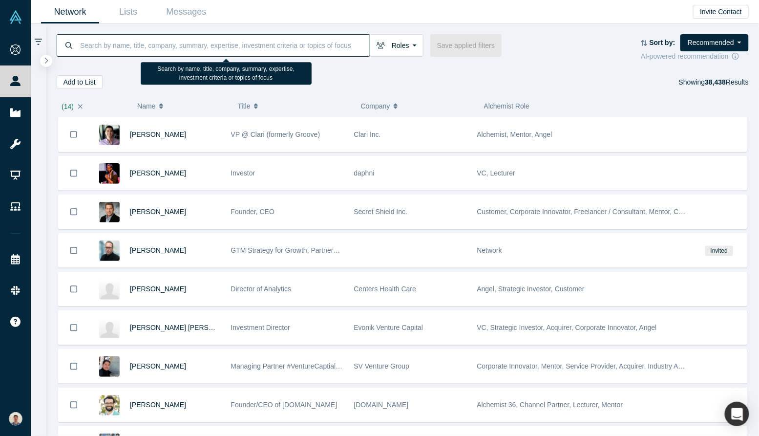
paste input "Larizadeh Duggan"
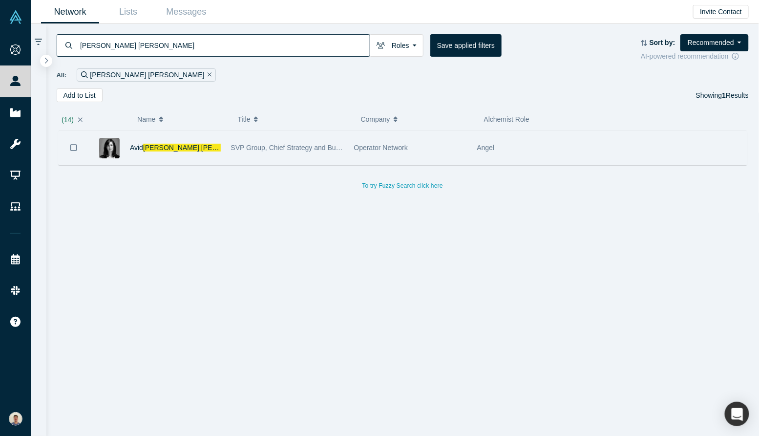
type input "Larizadeh Duggan"
click at [70, 146] on button "Bookmark" at bounding box center [74, 147] width 30 height 34
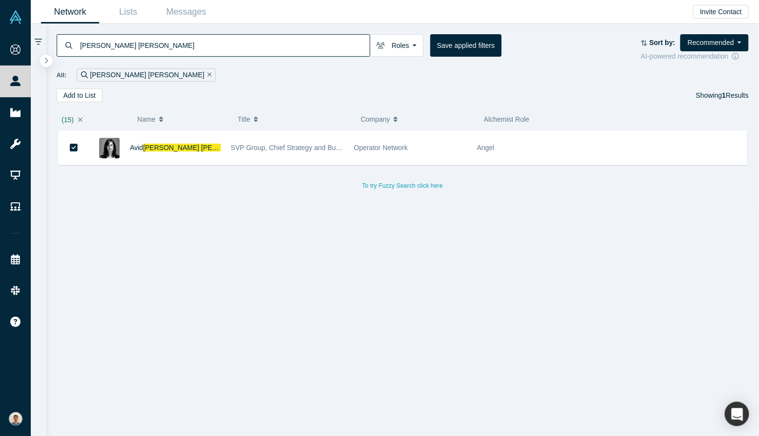
click at [276, 45] on input "Larizadeh Duggan" at bounding box center [224, 45] width 291 height 23
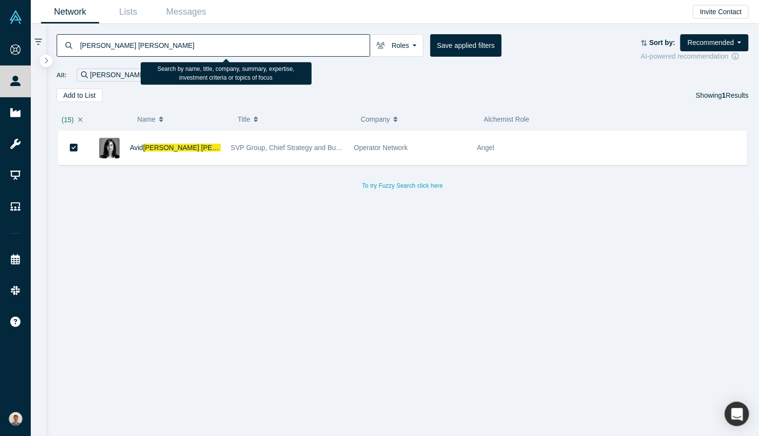
click at [276, 45] on input "Larizadeh Duggan" at bounding box center [224, 45] width 291 height 23
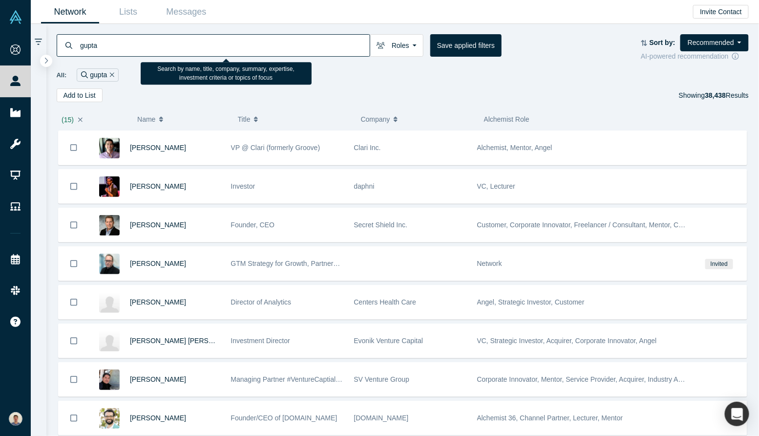
paste input "Konda"
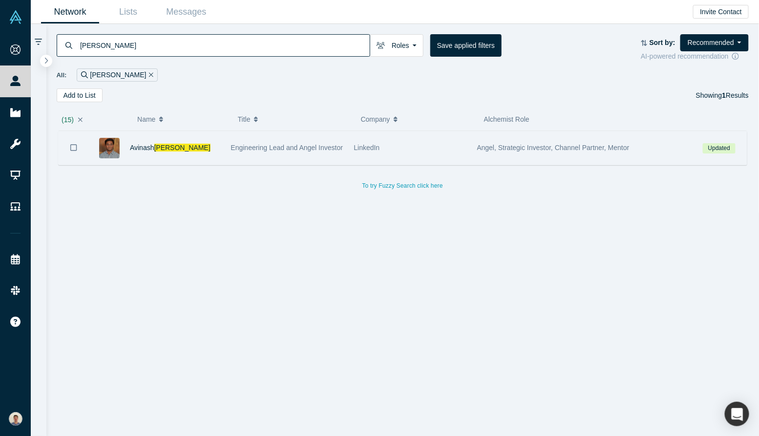
type input "gupta Konda"
click at [76, 139] on button "Bookmark" at bounding box center [74, 147] width 30 height 34
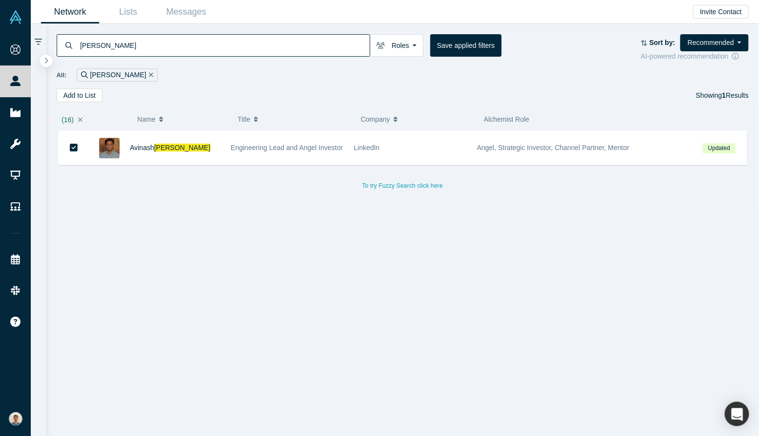
click at [317, 46] on input "gupta Konda" at bounding box center [224, 45] width 291 height 23
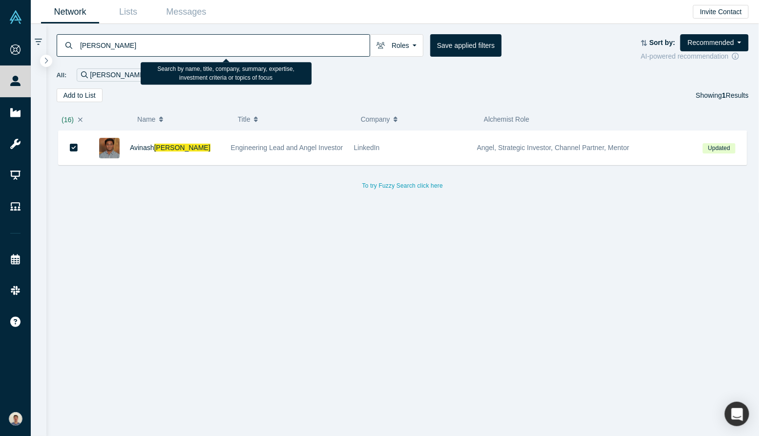
click at [317, 46] on input "gupta Konda" at bounding box center [224, 45] width 291 height 23
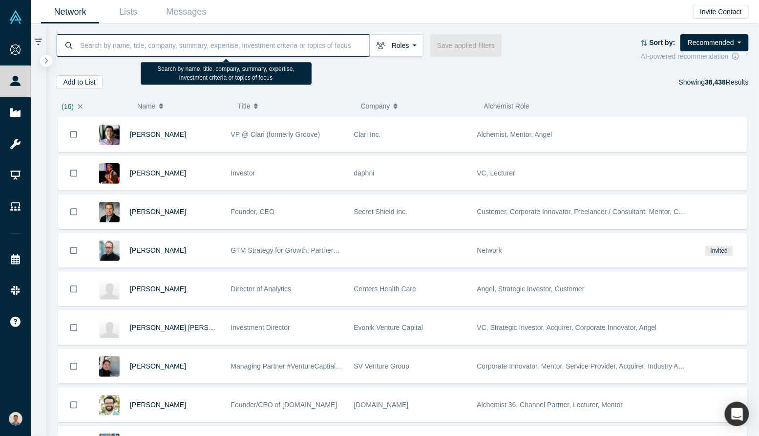
paste input "Baudouin de Hemptinne"
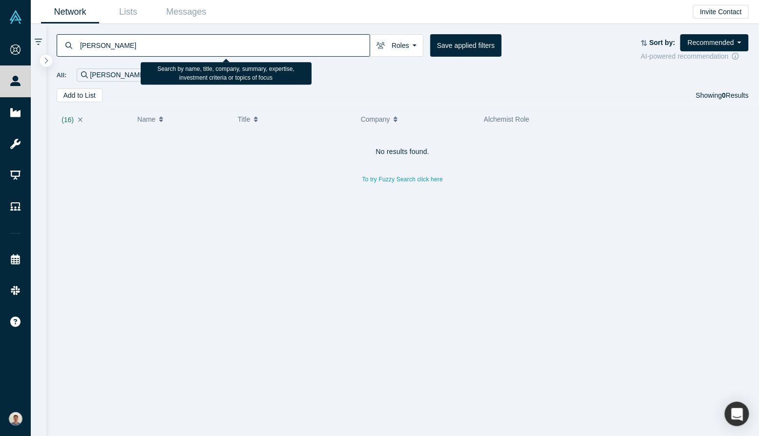
click at [175, 44] on input "Baudouin de Hemptinne" at bounding box center [224, 45] width 291 height 23
click at [118, 44] on input "Baudouin de Hemptinne" at bounding box center [224, 45] width 291 height 23
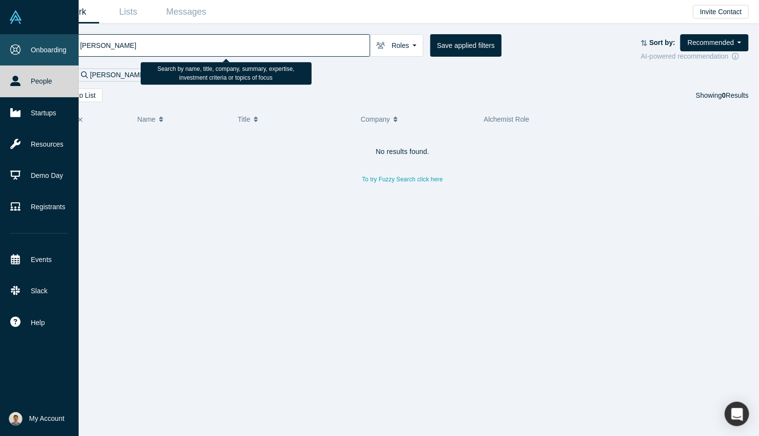
drag, startPoint x: 120, startPoint y: 45, endPoint x: 24, endPoint y: 44, distance: 96.3
click at [24, 44] on div "Onboarding People Startups Resources Demo Day Registrants Events Slack Help Con…" at bounding box center [379, 218] width 759 height 436
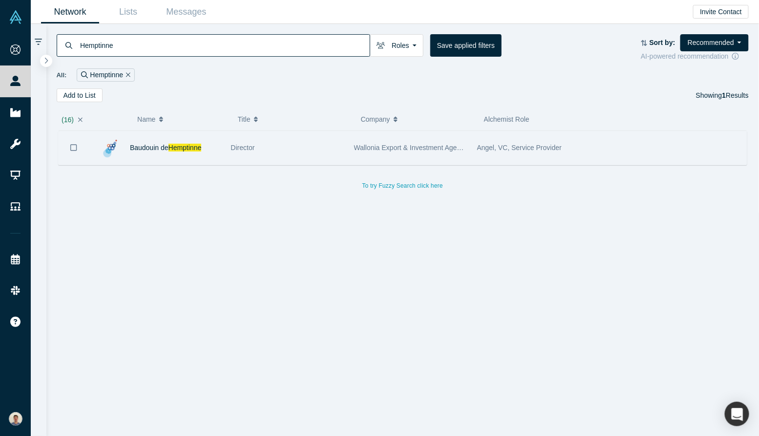
type input "Hemptinne"
click at [72, 144] on icon "Bookmark" at bounding box center [73, 147] width 7 height 9
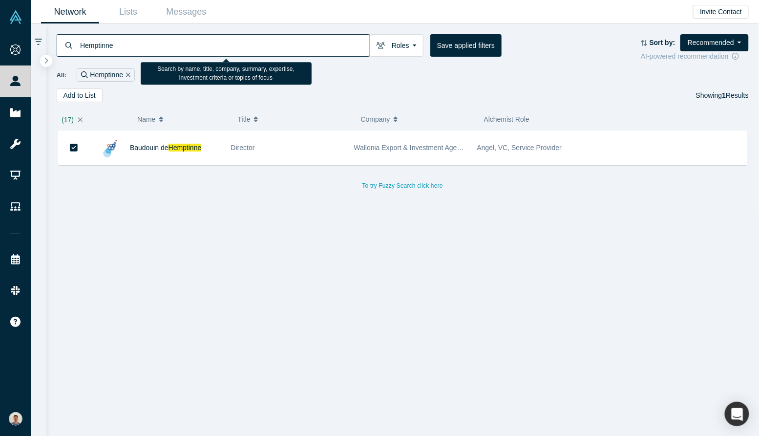
click at [347, 44] on input "Hemptinne" at bounding box center [224, 45] width 291 height 23
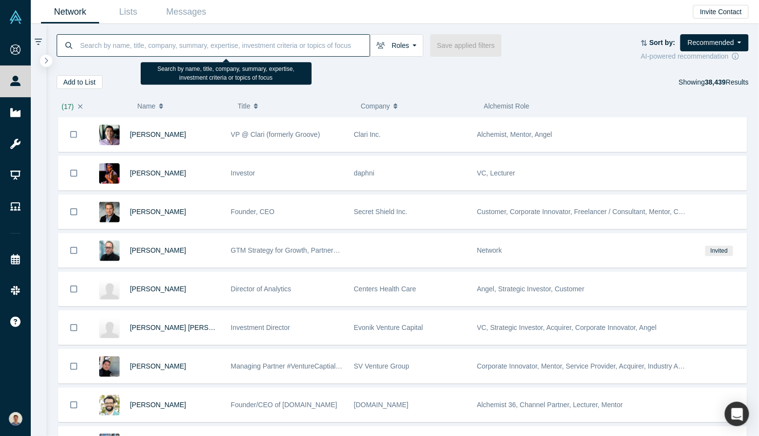
paste input "Cherian"
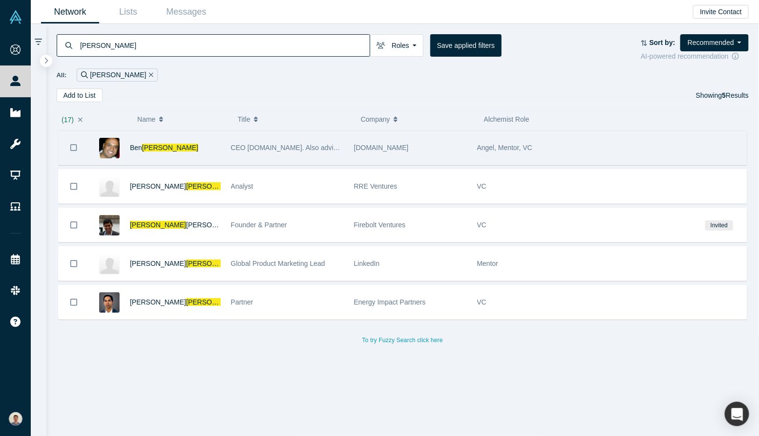
type input "Cherian"
click at [77, 144] on icon "Bookmark" at bounding box center [73, 147] width 7 height 9
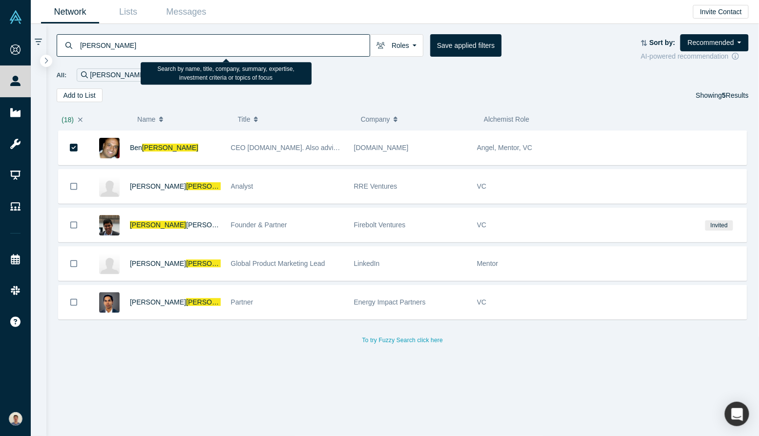
click at [336, 41] on input "Cherian" at bounding box center [224, 45] width 291 height 23
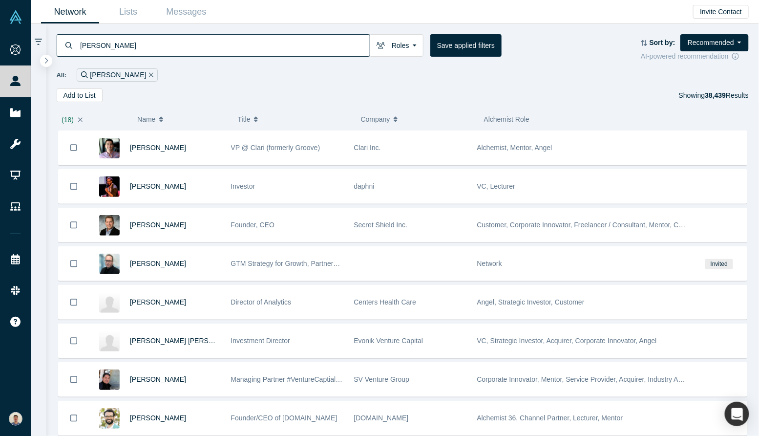
paste input "Temuroglu"
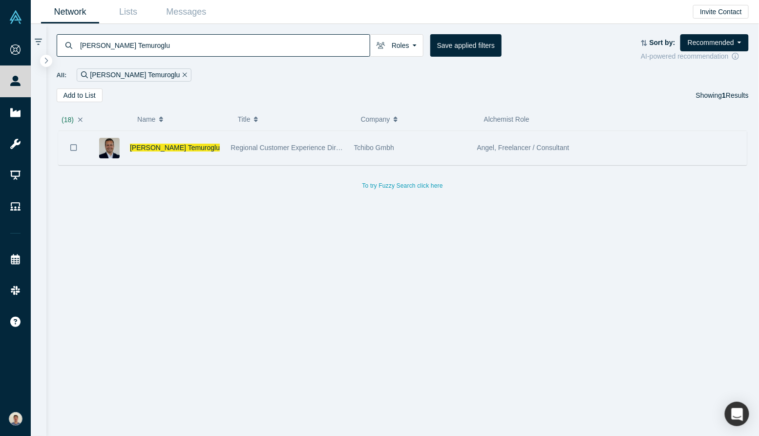
type input "berk Temuroglu"
click at [75, 154] on button "Bookmark" at bounding box center [74, 147] width 30 height 34
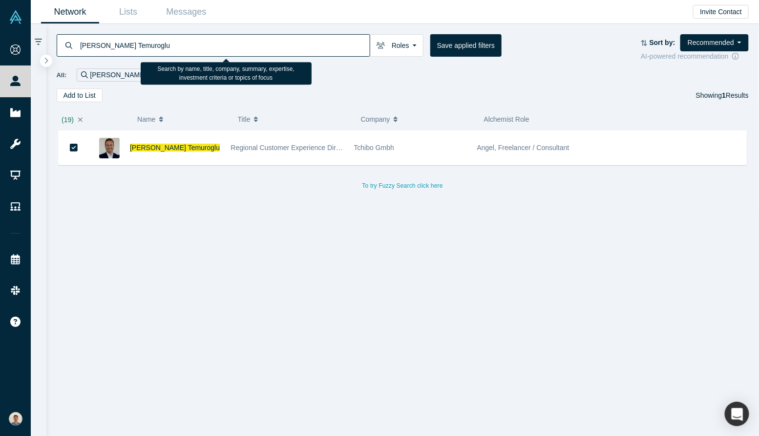
click at [248, 44] on input "berk Temuroglu" at bounding box center [224, 45] width 291 height 23
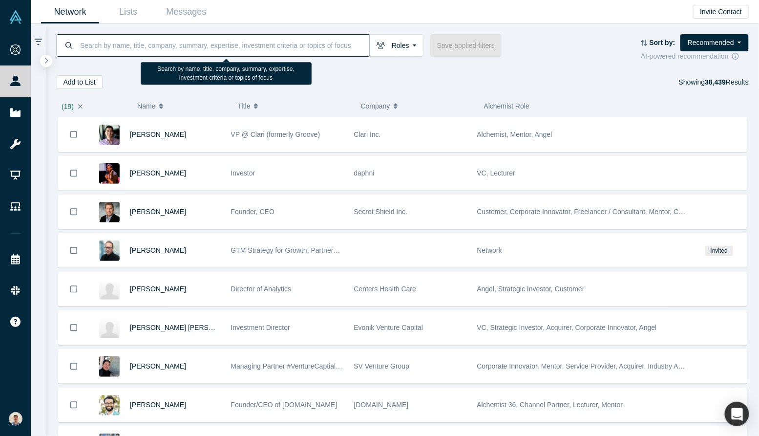
paste input "Bernard Slede"
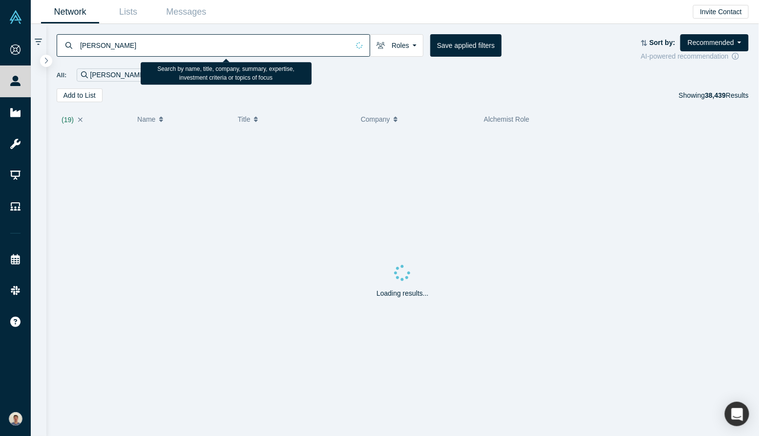
click at [110, 44] on input "Bernard Slede" at bounding box center [214, 45] width 270 height 23
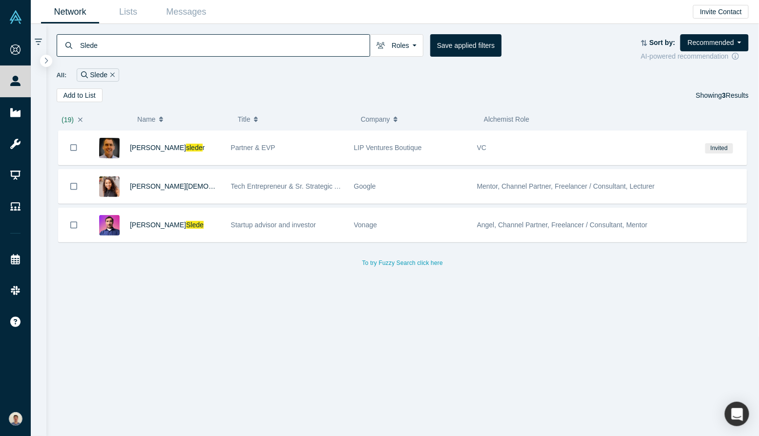
type input "Slede"
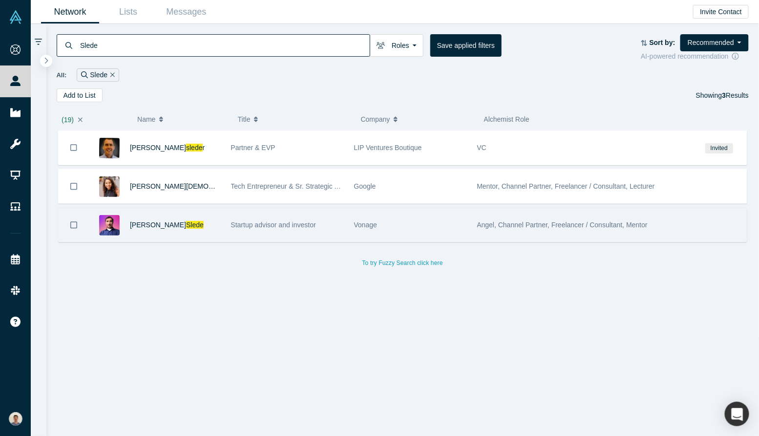
click at [70, 224] on button "Bookmark" at bounding box center [74, 225] width 30 height 34
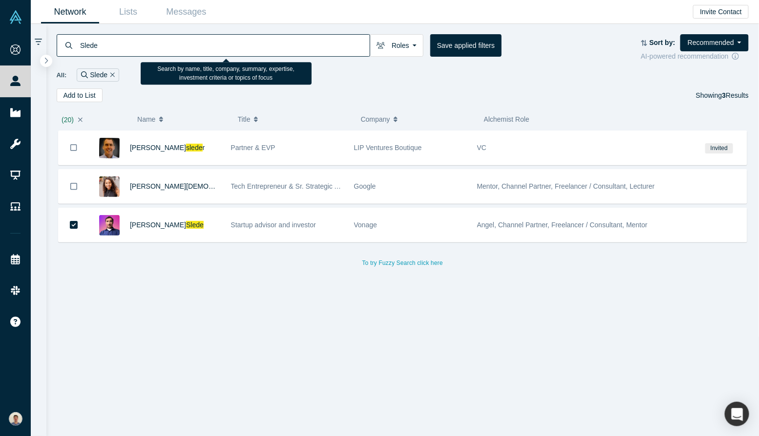
click at [244, 54] on input "Slede" at bounding box center [224, 45] width 291 height 23
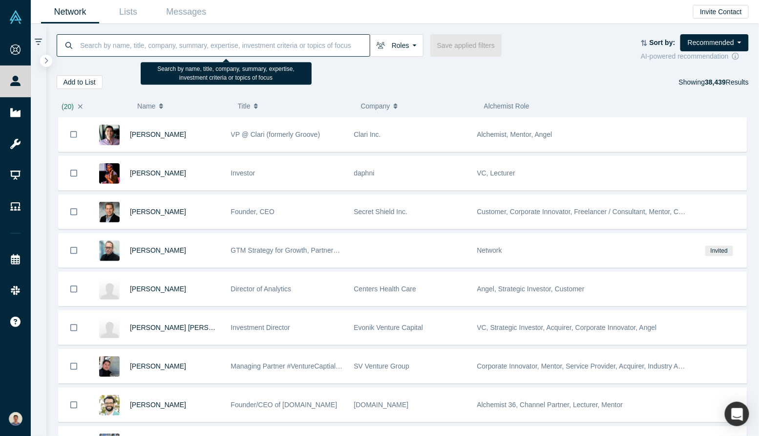
paste input "Bizzini"
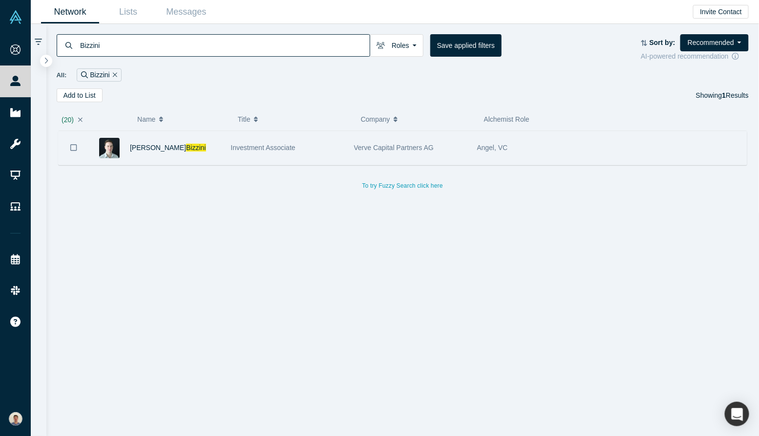
type input "Bizzini"
click at [71, 149] on icon "Bookmark" at bounding box center [73, 147] width 7 height 9
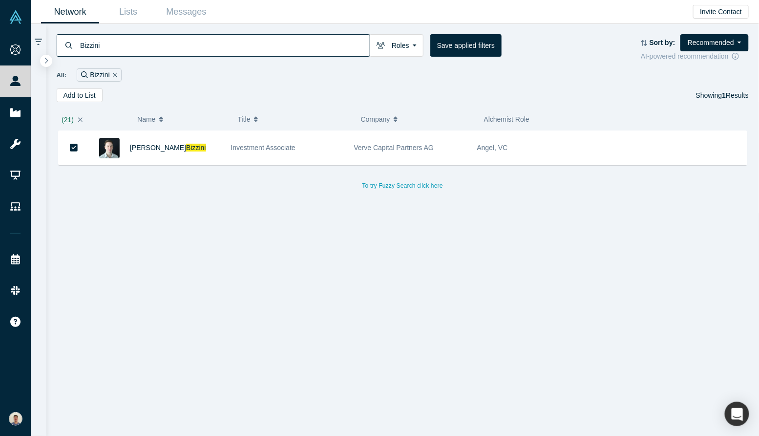
click at [334, 42] on input "Bizzini" at bounding box center [224, 45] width 291 height 23
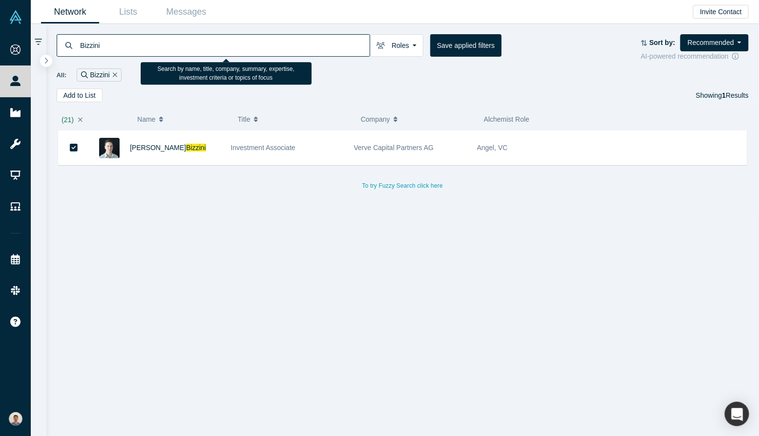
click at [334, 42] on input "Bizzini" at bounding box center [224, 45] width 291 height 23
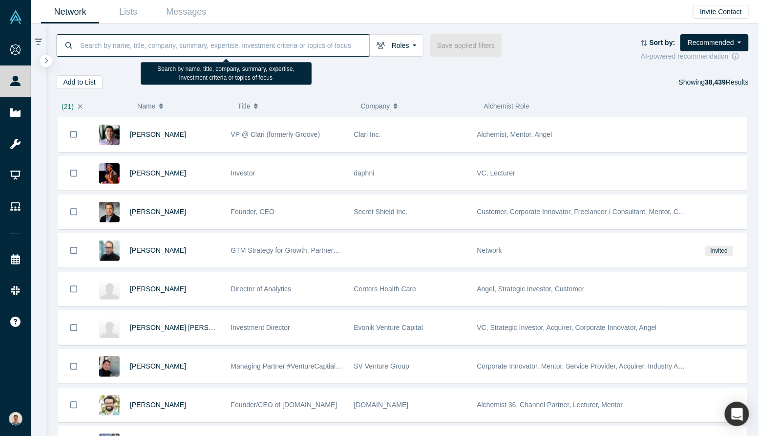
paste input "Shapiro"
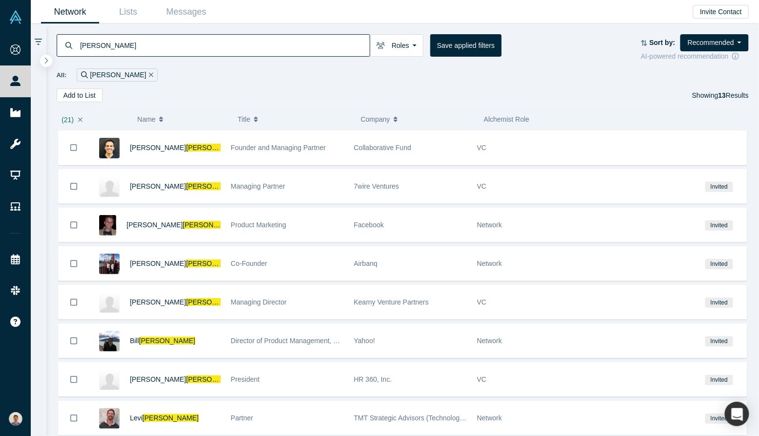
click at [78, 46] on div "Shapiro" at bounding box center [214, 45] width 314 height 22
click at [80, 46] on input "Shapiro" at bounding box center [224, 45] width 291 height 23
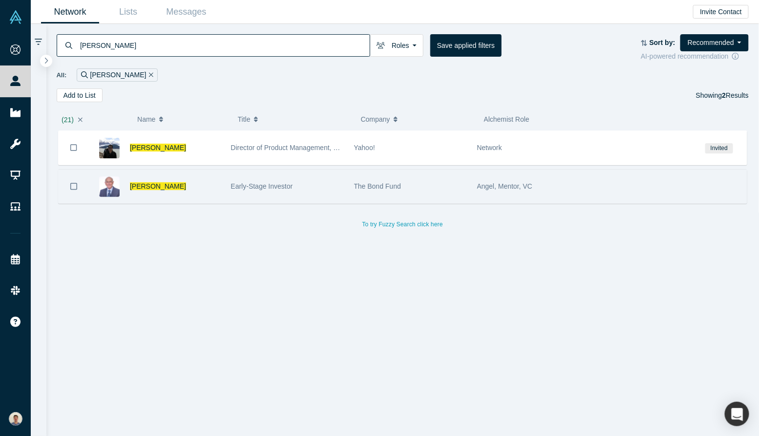
type input "bill Shapiro"
click at [75, 186] on icon "Bookmark" at bounding box center [73, 186] width 7 height 9
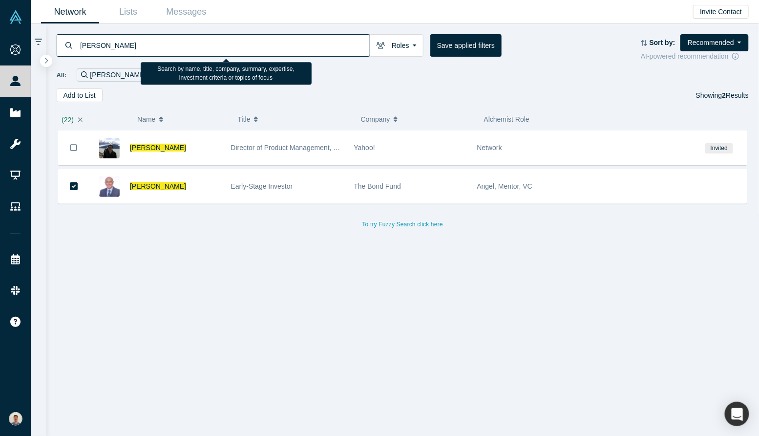
click at [342, 44] on input "bill Shapiro" at bounding box center [224, 45] width 291 height 23
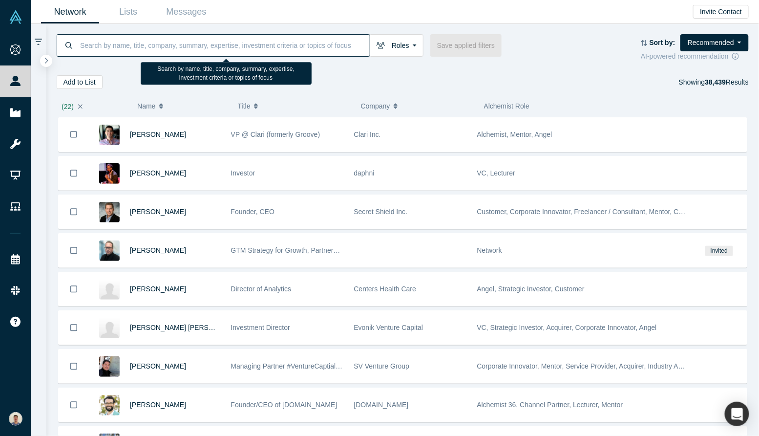
paste input "Bjarne Christiansen"
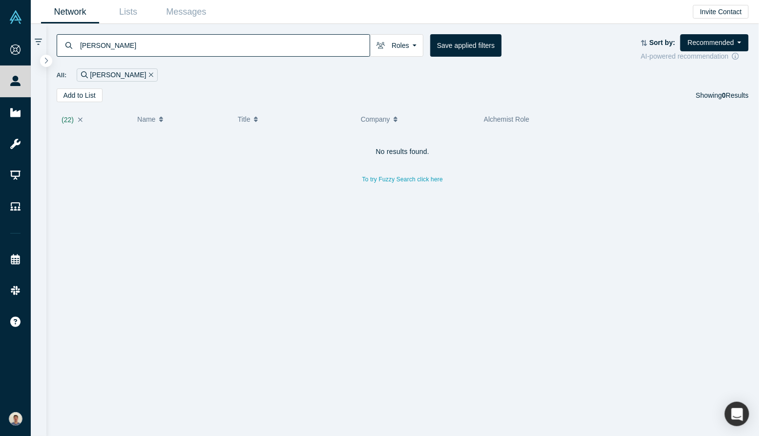
drag, startPoint x: 104, startPoint y: 42, endPoint x: 67, endPoint y: 42, distance: 36.2
click at [67, 42] on div "Bjarne Christiansen" at bounding box center [214, 45] width 314 height 22
type input "Christiansen"
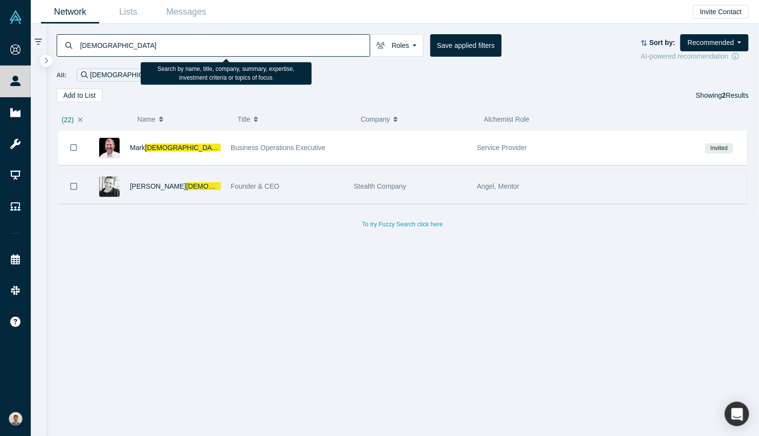
click at [69, 184] on button "Bookmark" at bounding box center [74, 187] width 30 height 34
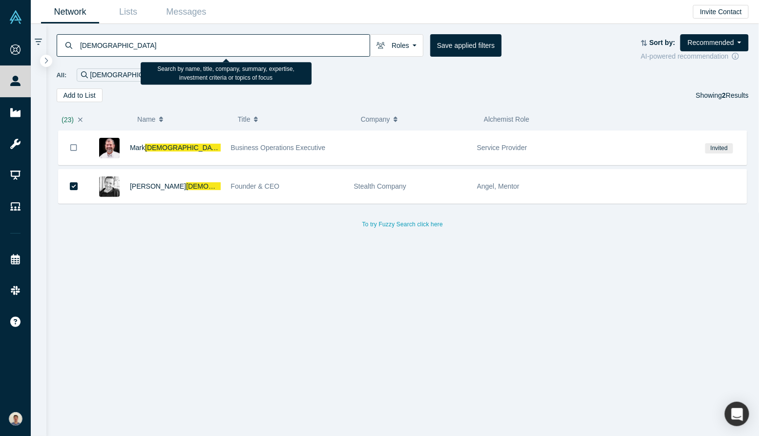
click at [315, 53] on input "Christiansen" at bounding box center [224, 45] width 291 height 23
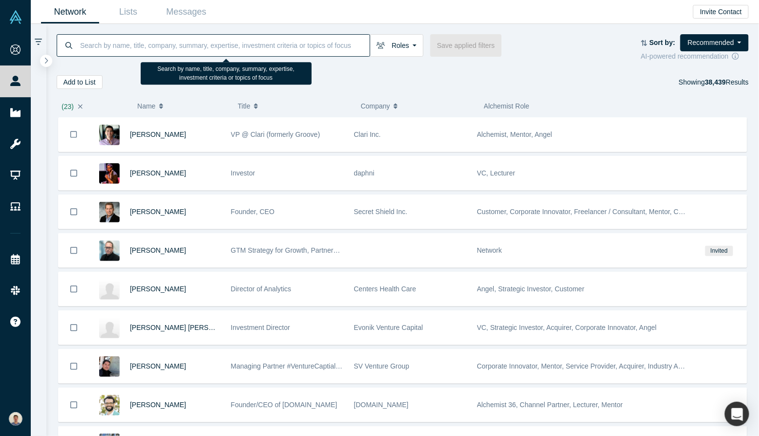
click at [162, 40] on input at bounding box center [224, 45] width 291 height 23
paste input "Warshawsky"
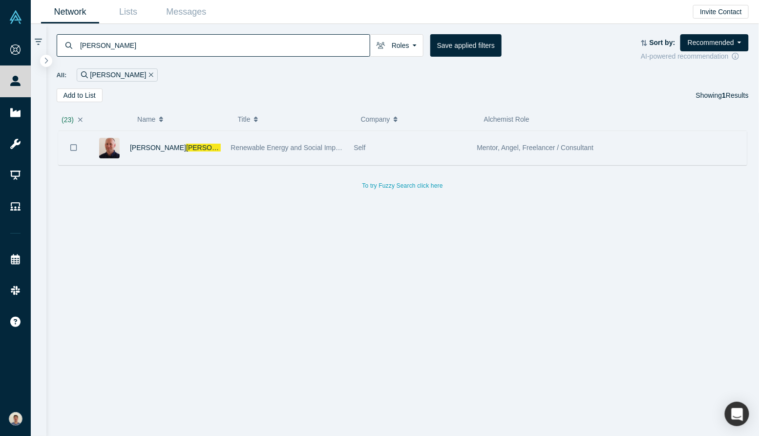
click at [69, 147] on button "Bookmark" at bounding box center [74, 147] width 30 height 34
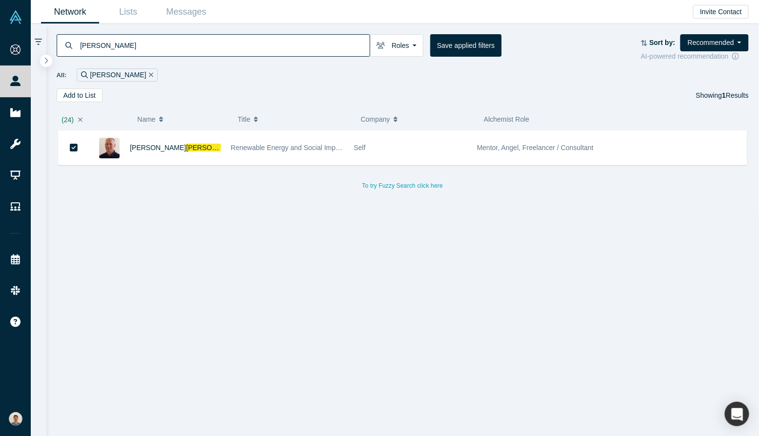
click at [177, 47] on input "Warshawsky" at bounding box center [224, 45] width 291 height 23
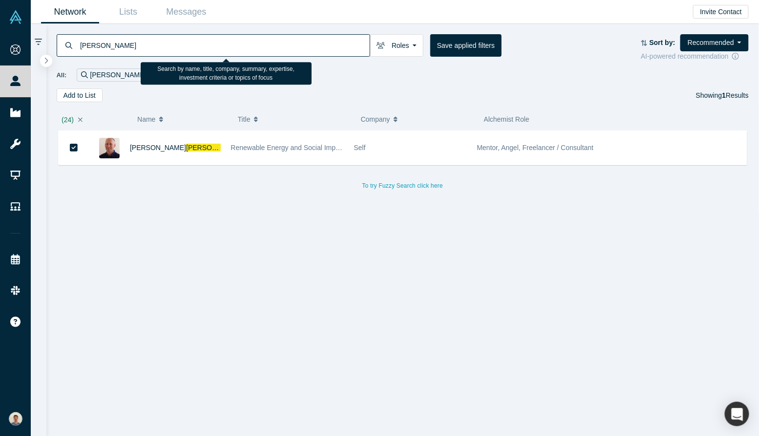
click at [177, 47] on input "Warshawsky" at bounding box center [224, 45] width 291 height 23
paste input "Graham"
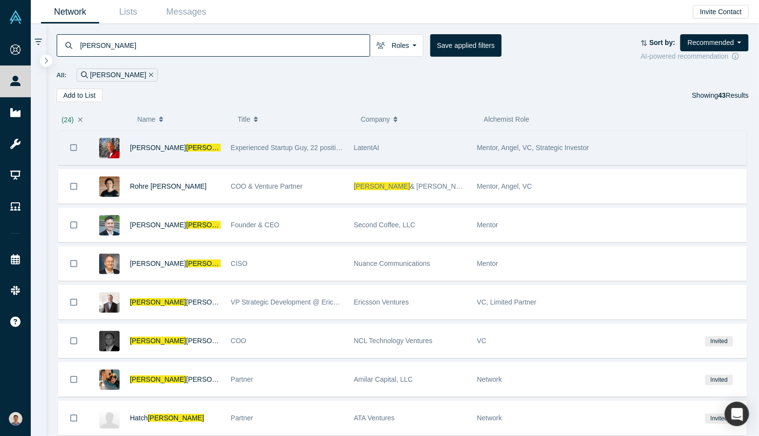
type input "Graham"
click at [75, 147] on icon "Bookmark" at bounding box center [73, 147] width 7 height 9
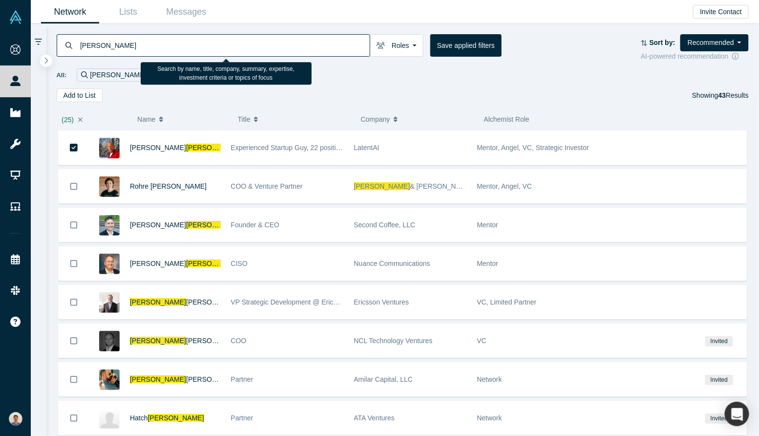
click at [248, 48] on input "Graham" at bounding box center [224, 45] width 291 height 23
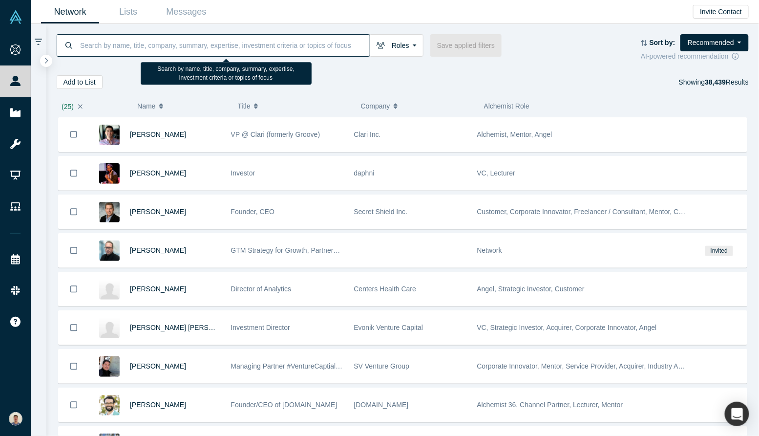
paste input "Urban"
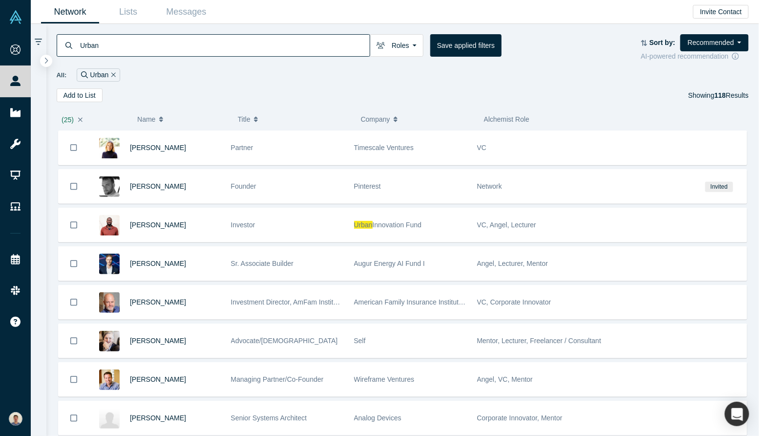
type input "Urban"
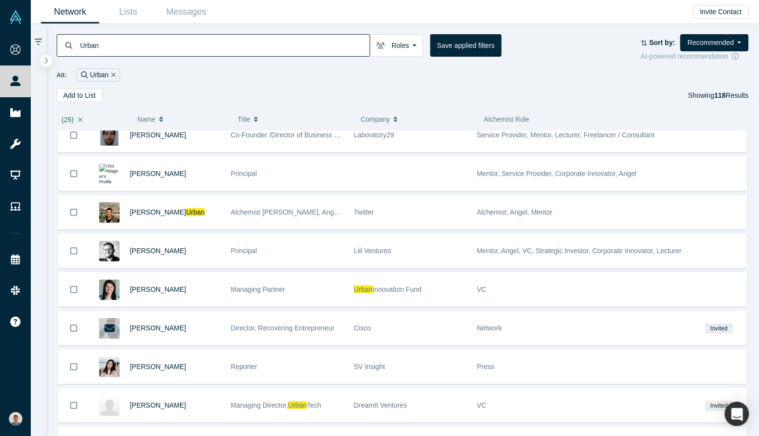
scroll to position [863, 0]
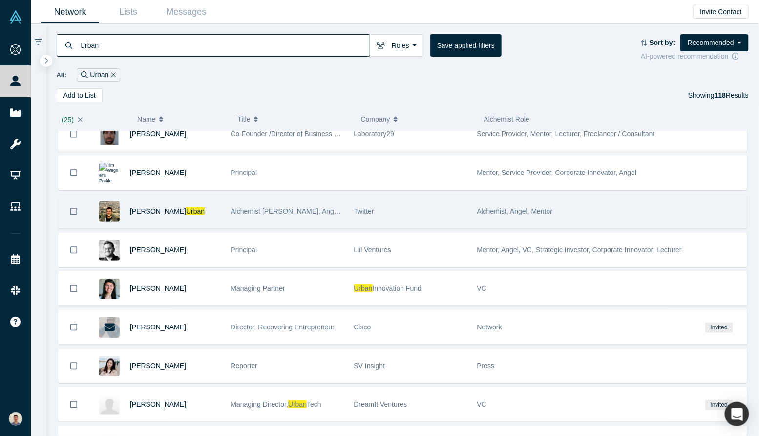
click at [75, 208] on icon "Bookmark" at bounding box center [73, 211] width 7 height 9
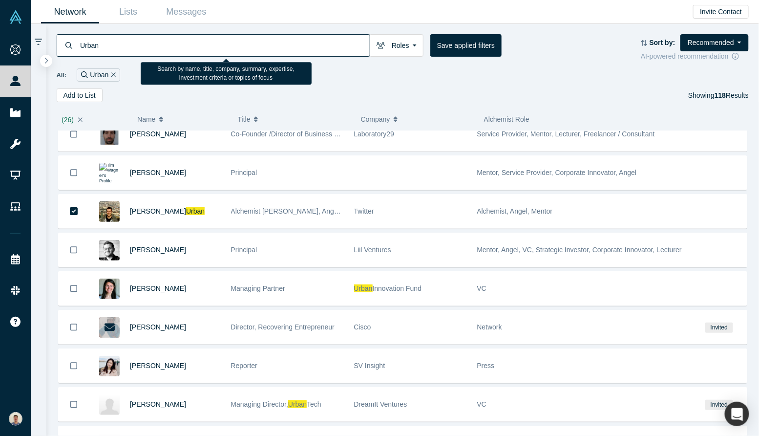
click at [309, 46] on input "Urban" at bounding box center [224, 45] width 291 height 23
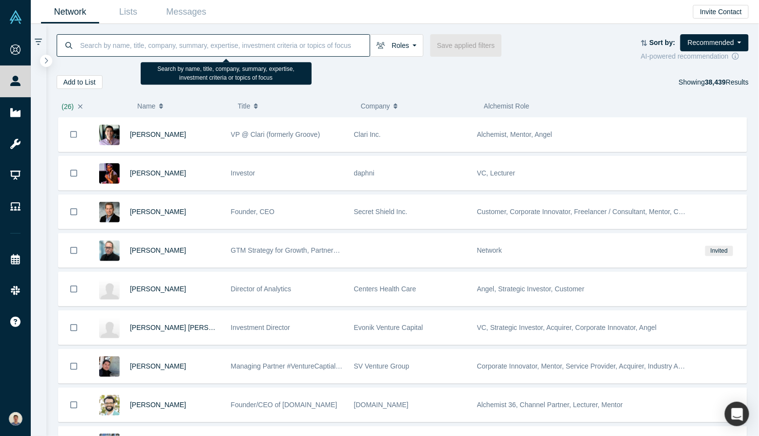
paste input "Yeager"
type input "Yeager"
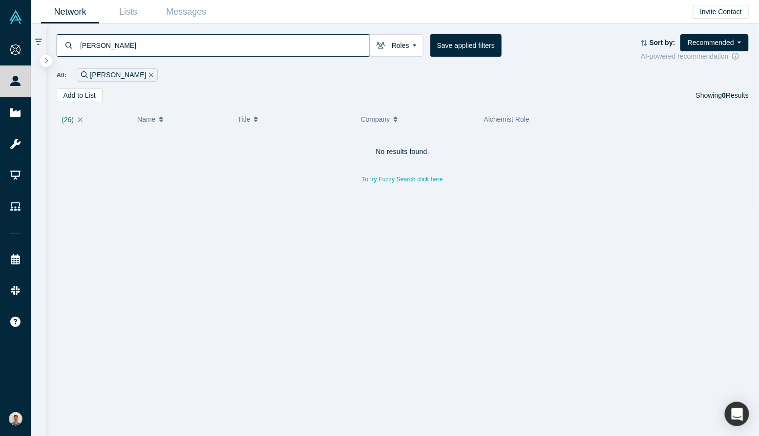
click at [137, 43] on input "Yeager" at bounding box center [224, 45] width 291 height 23
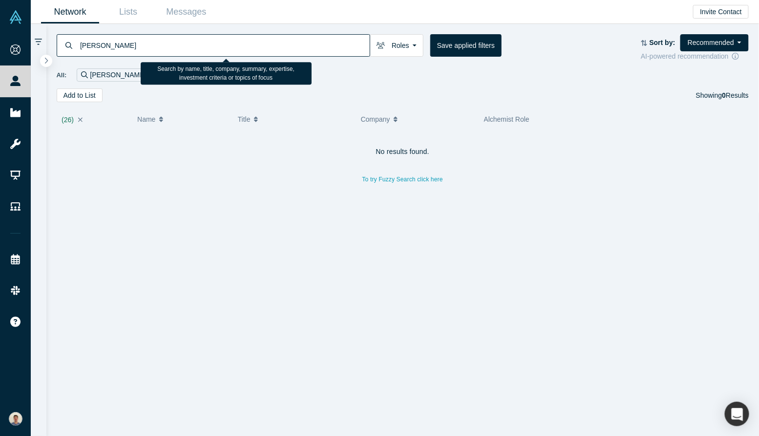
click at [80, 43] on input "Yeager" at bounding box center [224, 45] width 291 height 23
click at [82, 44] on input "Yeager" at bounding box center [224, 45] width 291 height 23
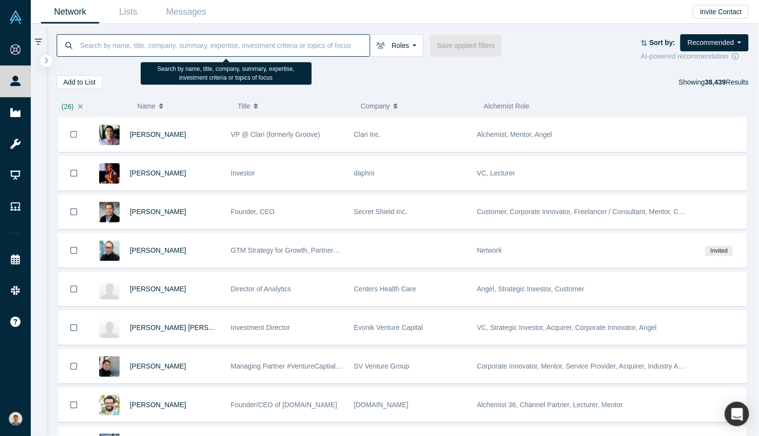
paste input "Carsten Mahler"
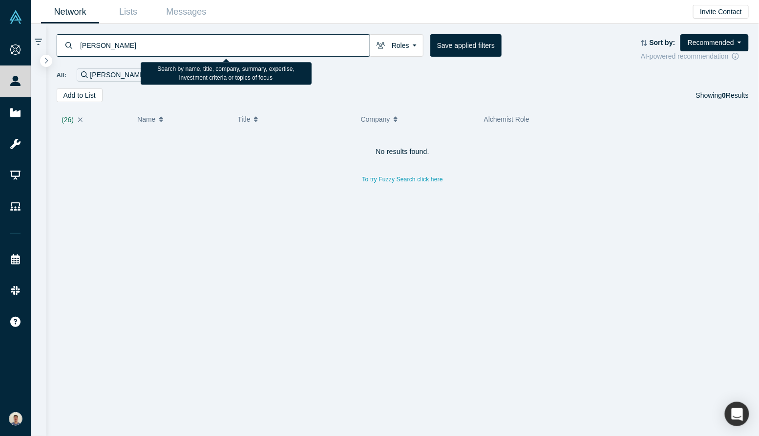
click at [111, 43] on input "Carsten Mahler" at bounding box center [224, 45] width 291 height 23
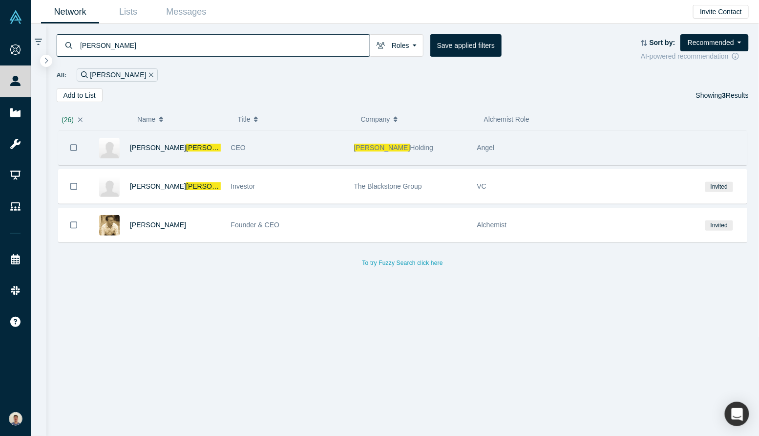
type input "Mahler"
click at [76, 149] on icon "Bookmark" at bounding box center [73, 147] width 7 height 9
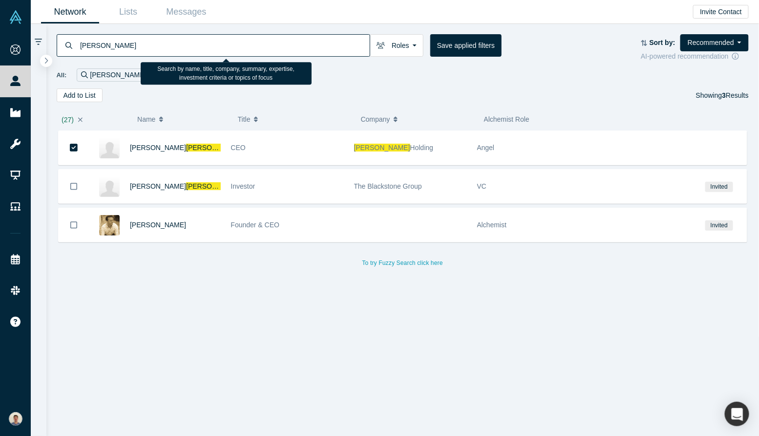
click at [307, 40] on input "Mahler" at bounding box center [224, 45] width 291 height 23
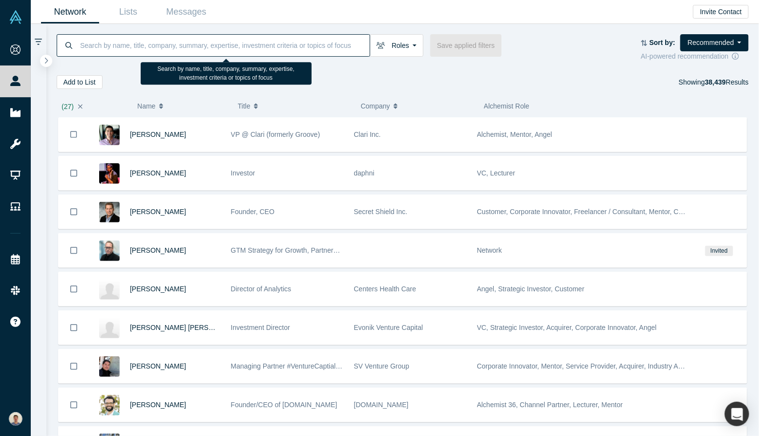
paste input "Carter Perez"
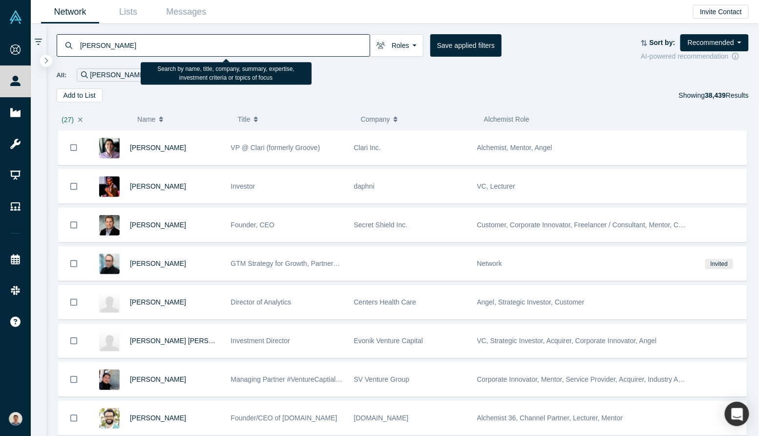
click at [105, 45] on input "Carter Perez" at bounding box center [224, 45] width 291 height 23
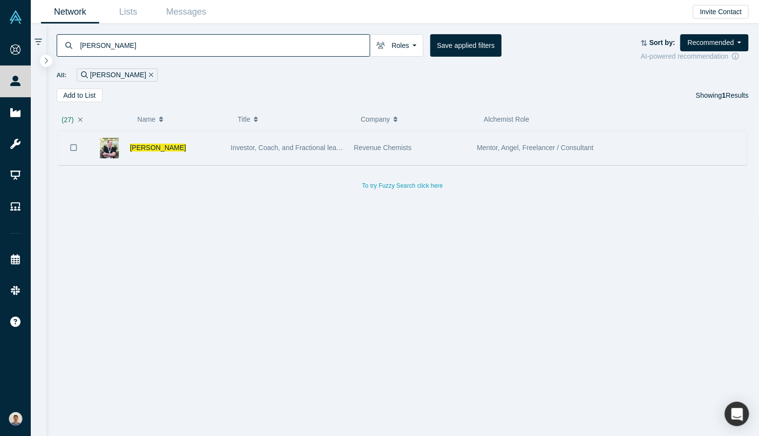
type input "Carter Perez"
click at [69, 149] on button "Bookmark" at bounding box center [74, 147] width 30 height 34
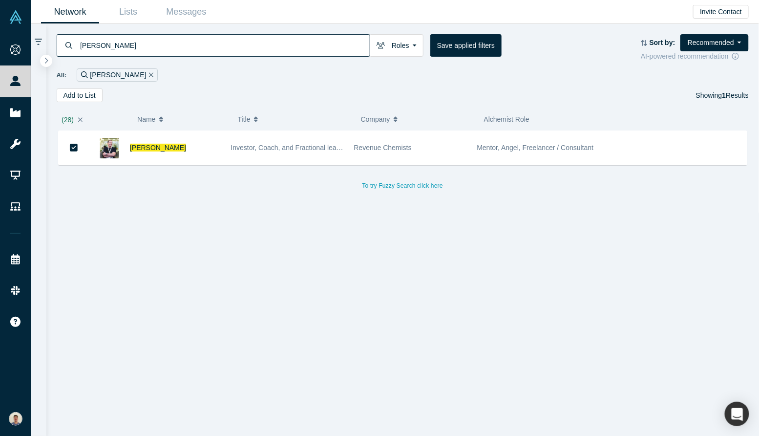
click at [318, 46] on input "Carter Perez" at bounding box center [224, 45] width 291 height 23
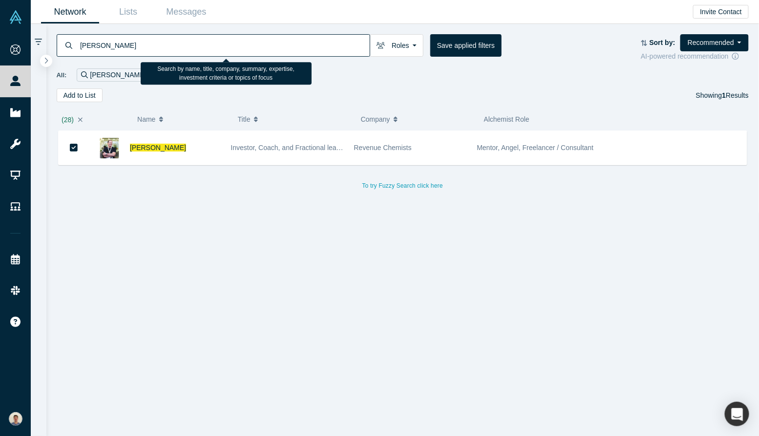
click at [318, 46] on input "Carter Perez" at bounding box center [224, 45] width 291 height 23
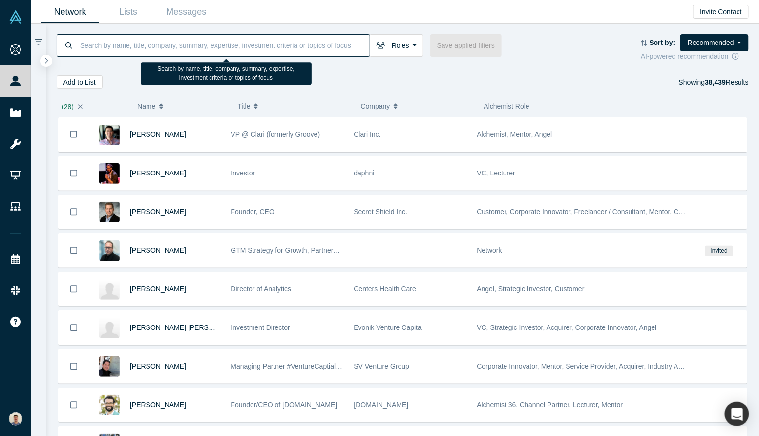
paste input "Cassandra Carothers"
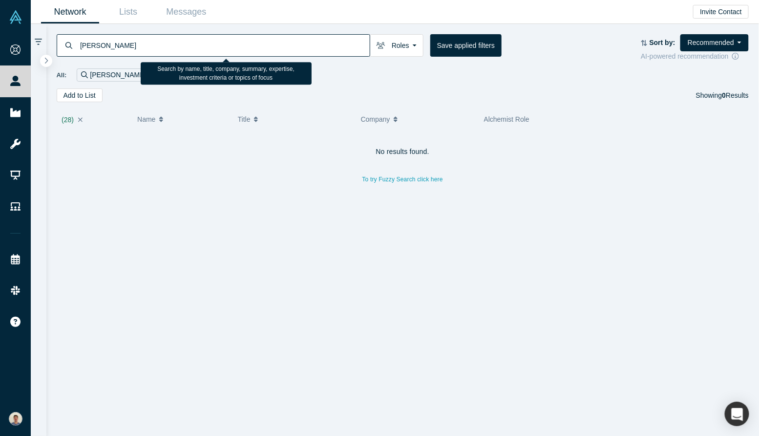
click at [117, 45] on input "Cassandra Carothers" at bounding box center [224, 45] width 291 height 23
click at [79, 43] on input "Cassandra Carothers" at bounding box center [224, 45] width 291 height 23
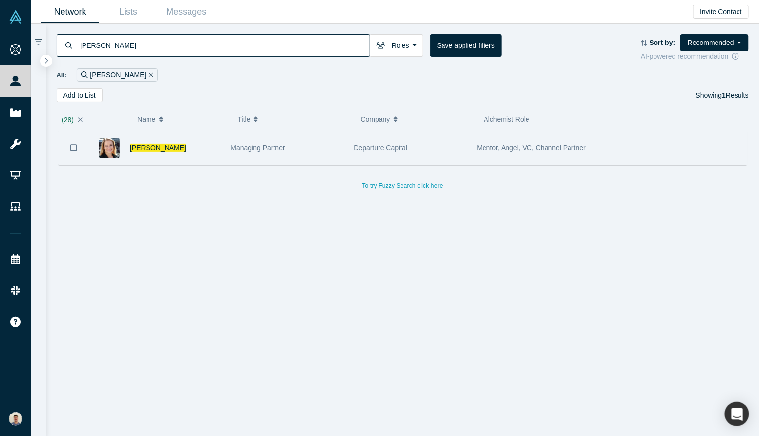
type input "Cassandra Carothers"
click at [80, 153] on button "Bookmark" at bounding box center [74, 147] width 30 height 34
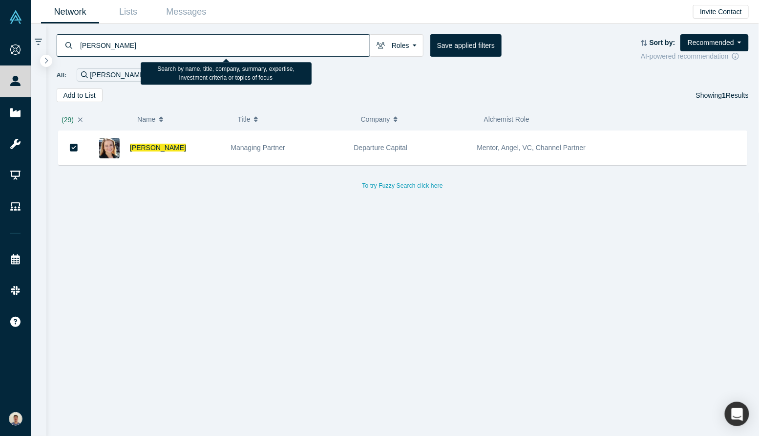
click at [138, 46] on input "Cassandra Carothers" at bounding box center [224, 45] width 291 height 23
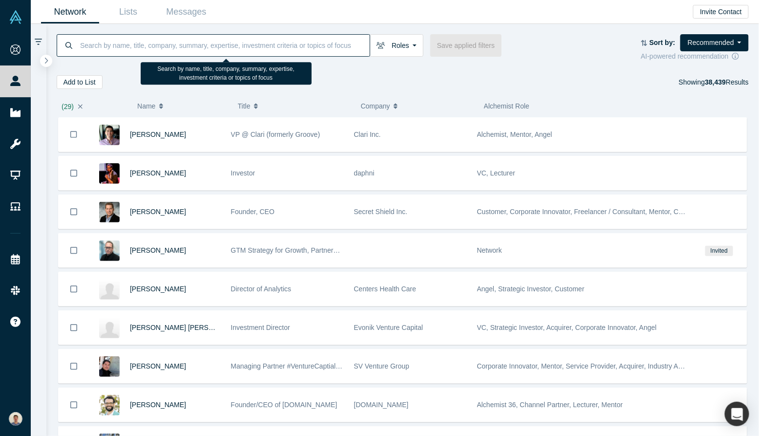
paste input "Catharine Strauss"
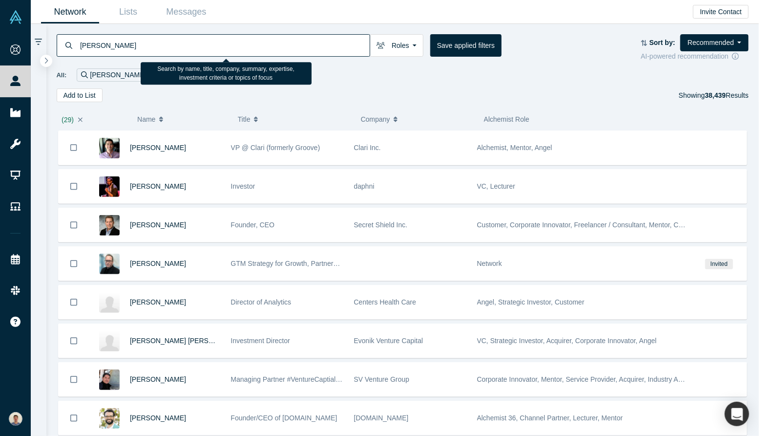
click at [119, 46] on input "Catharine Strauss" at bounding box center [224, 45] width 291 height 23
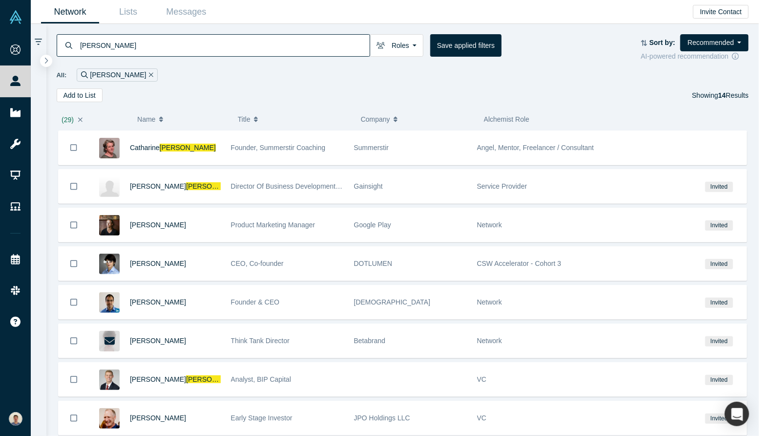
type input "Strauss"
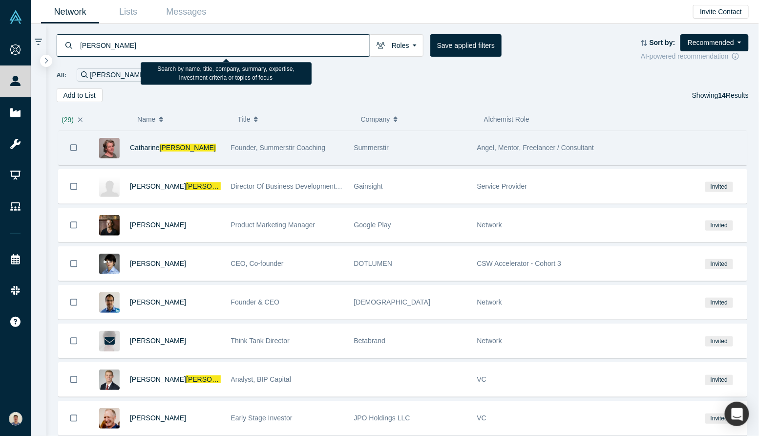
click at [66, 148] on button "Bookmark" at bounding box center [74, 147] width 30 height 34
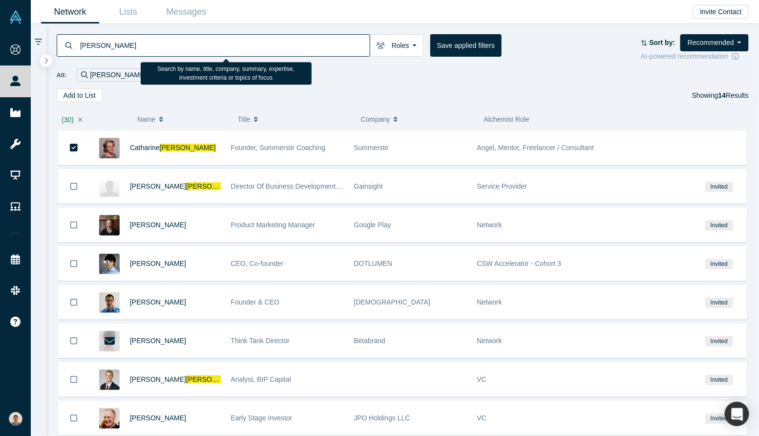
click at [303, 45] on input "Strauss" at bounding box center [224, 45] width 291 height 23
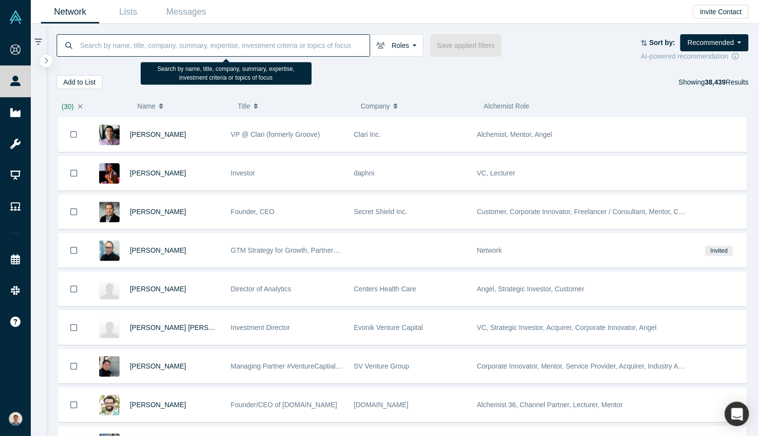
paste input "Chandra Kuchi"
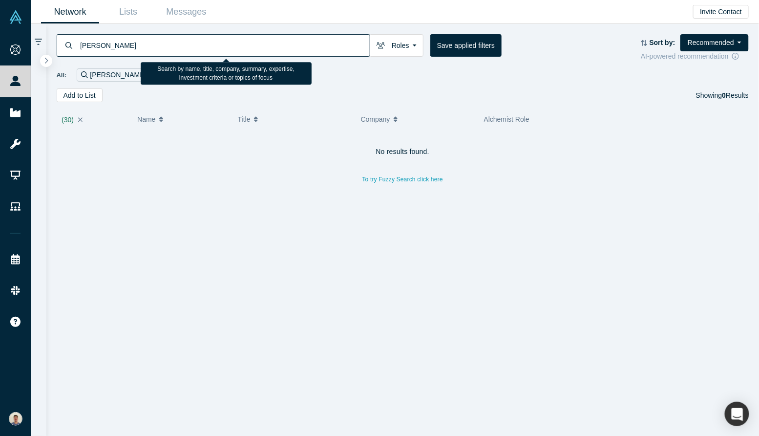
drag, startPoint x: 111, startPoint y: 45, endPoint x: 57, endPoint y: 44, distance: 54.2
click at [58, 45] on div "Chandra Kuchi" at bounding box center [214, 45] width 314 height 22
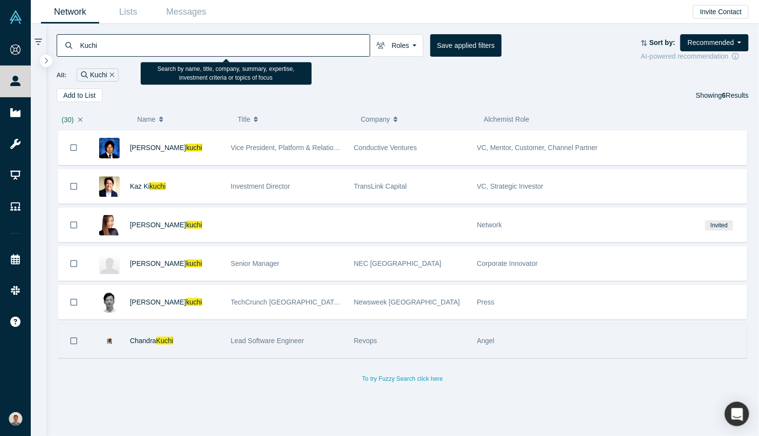
click at [84, 337] on button "Bookmark" at bounding box center [74, 341] width 30 height 34
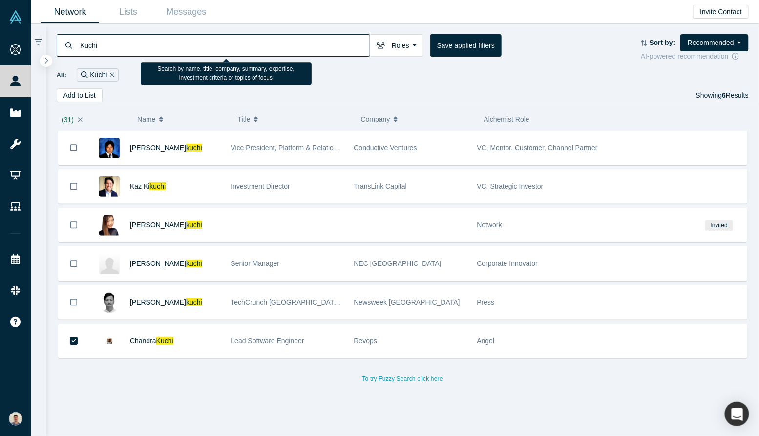
click at [177, 44] on input "Kuchi" at bounding box center [224, 45] width 291 height 23
paste input "Charles Wang"
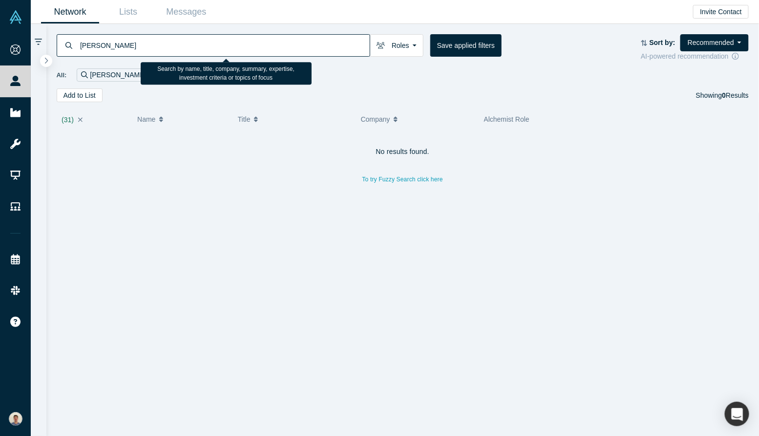
click at [109, 42] on input "Charles Wang" at bounding box center [224, 45] width 291 height 23
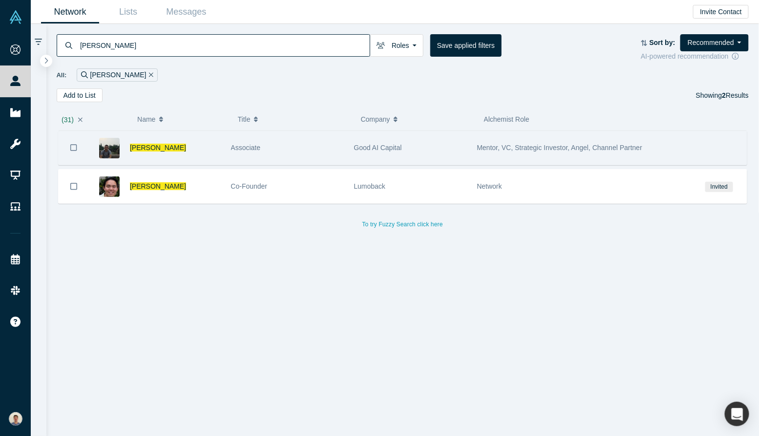
type input "Charles Wang"
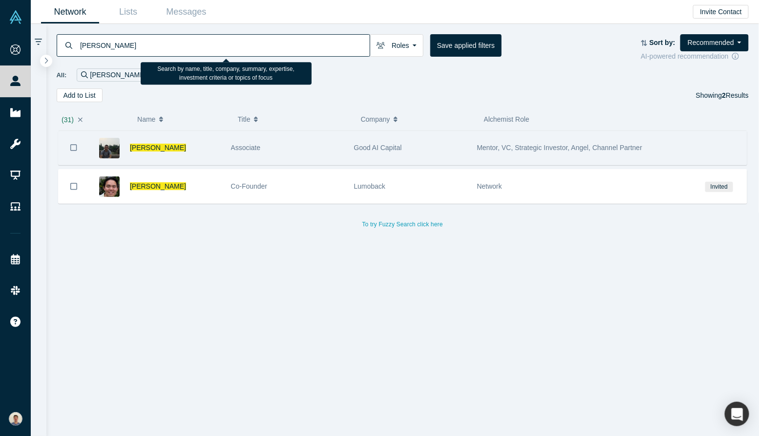
click at [77, 145] on icon "Bookmark" at bounding box center [73, 147] width 7 height 7
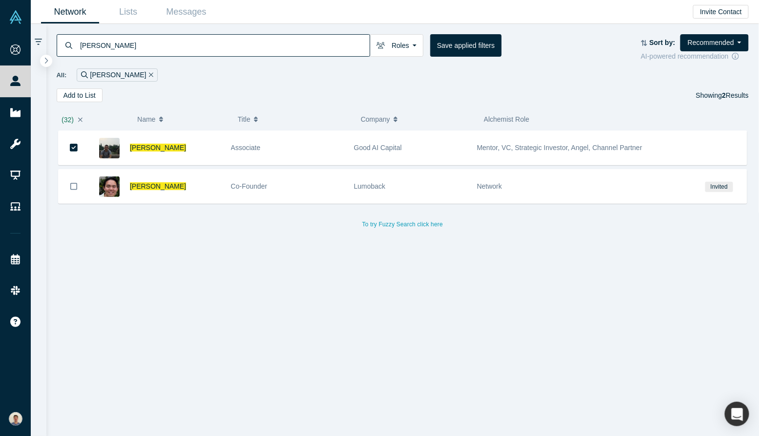
click at [166, 38] on input "Charles Wang" at bounding box center [224, 45] width 291 height 23
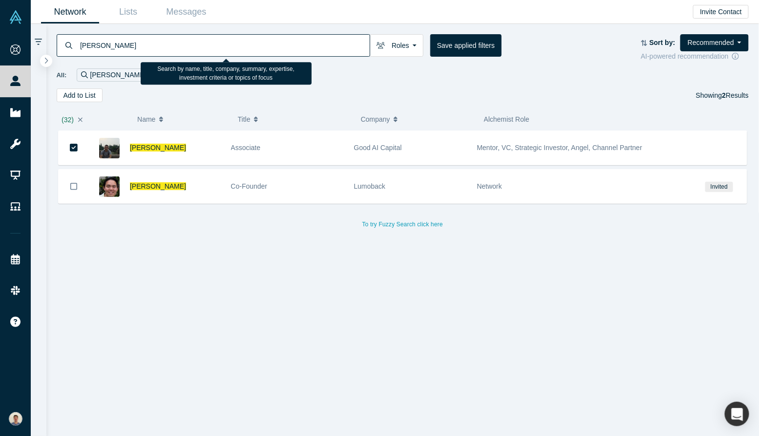
click at [166, 38] on input "Charles Wang" at bounding box center [224, 45] width 291 height 23
click at [166, 37] on input "Charles Wang" at bounding box center [224, 45] width 291 height 23
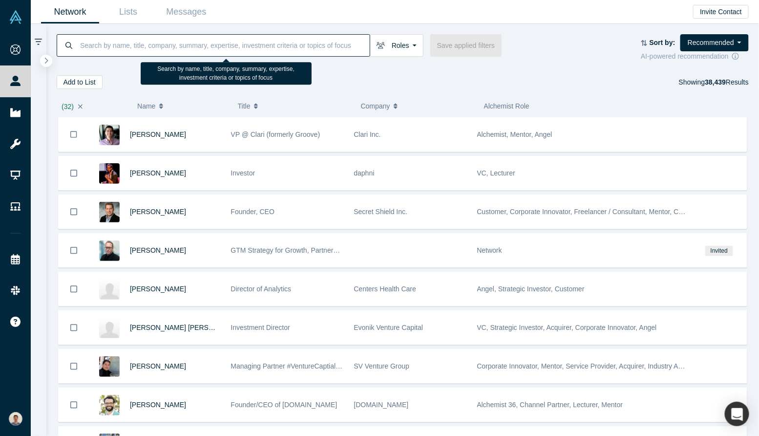
paste input "Chas Pulido"
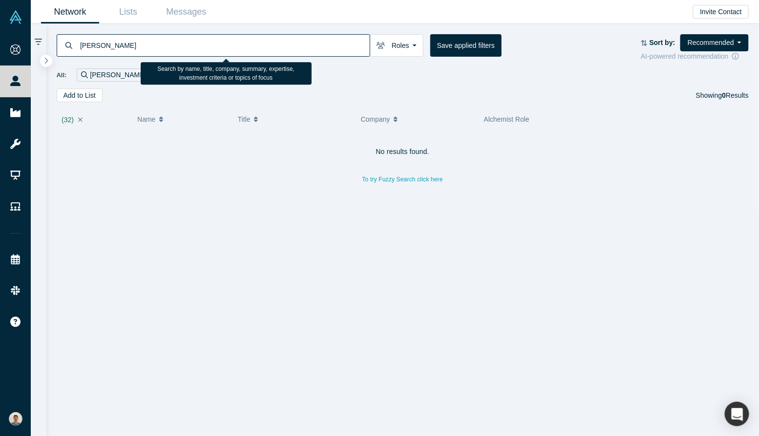
drag, startPoint x: 102, startPoint y: 42, endPoint x: 47, endPoint y: 47, distance: 55.5
click at [47, 47] on div "Chas Pulido Roles Founders Faculty Mentors Alumni Mentor Angels VCs Corporate I…" at bounding box center [402, 63] width 713 height 78
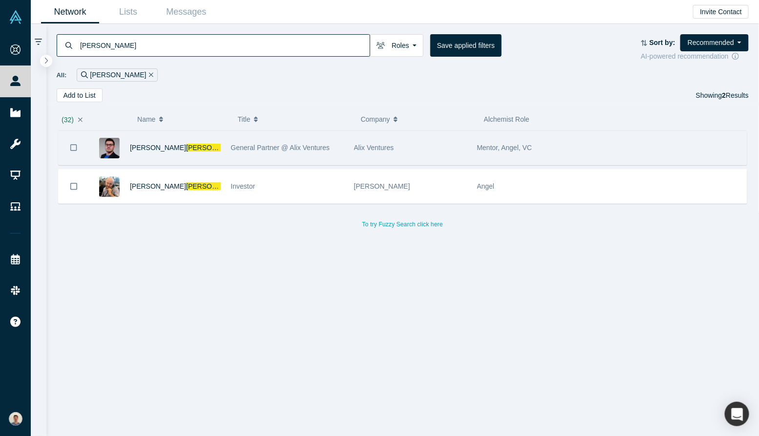
type input "Pulido"
click at [78, 144] on button "Bookmark" at bounding box center [74, 147] width 30 height 34
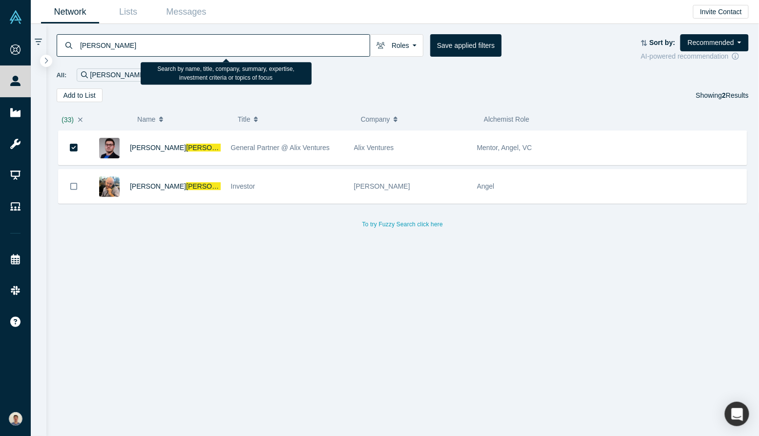
click at [333, 39] on input "Pulido" at bounding box center [224, 45] width 291 height 23
click at [333, 40] on input "Pulido" at bounding box center [224, 45] width 291 height 23
click at [321, 49] on input "Pulido" at bounding box center [224, 45] width 291 height 23
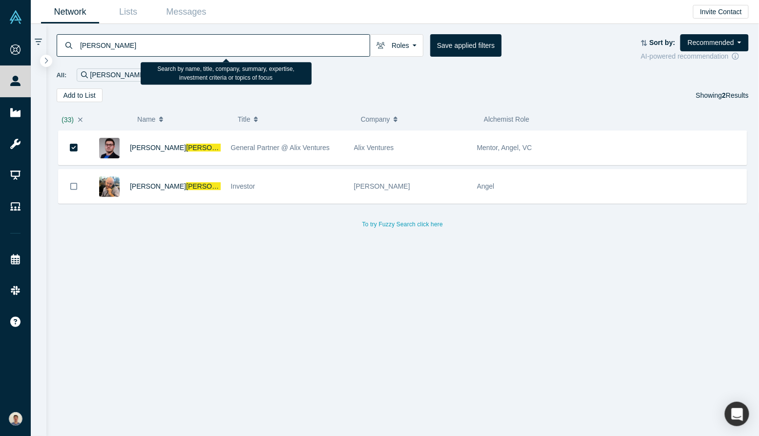
click at [321, 49] on input "Pulido" at bounding box center [224, 45] width 291 height 23
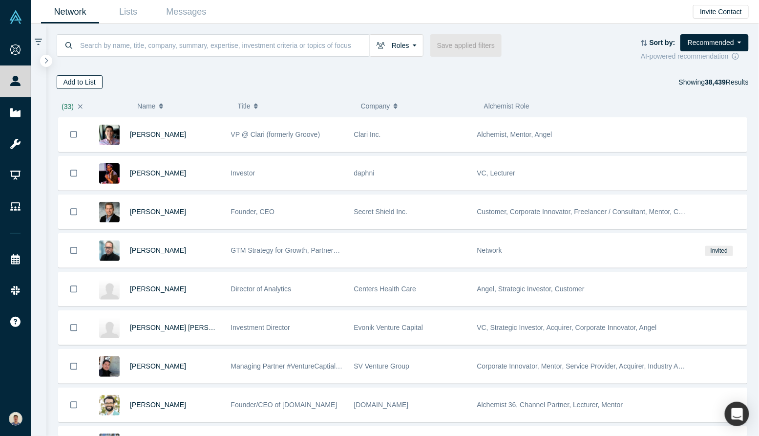
click at [81, 84] on button "Add to List" at bounding box center [80, 82] width 46 height 14
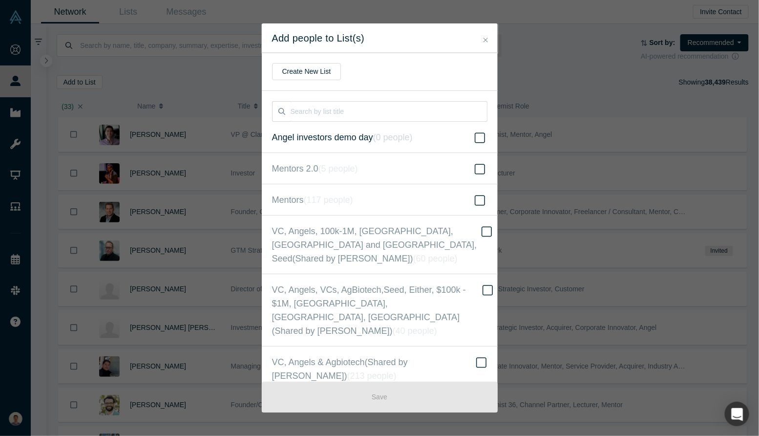
click at [478, 135] on icon at bounding box center [480, 138] width 10 height 12
click at [0, 0] on input "Angel investors demo day ( 0 people )" at bounding box center [0, 0] width 0 height 0
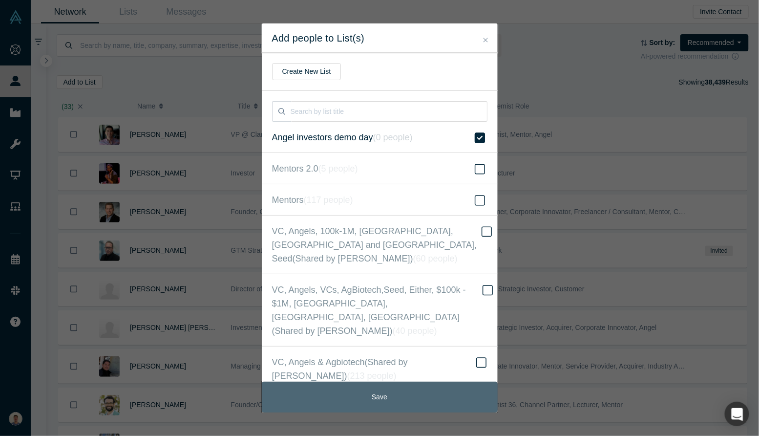
click at [426, 393] on button "Save" at bounding box center [380, 397] width 236 height 31
